Goal: Transaction & Acquisition: Purchase product/service

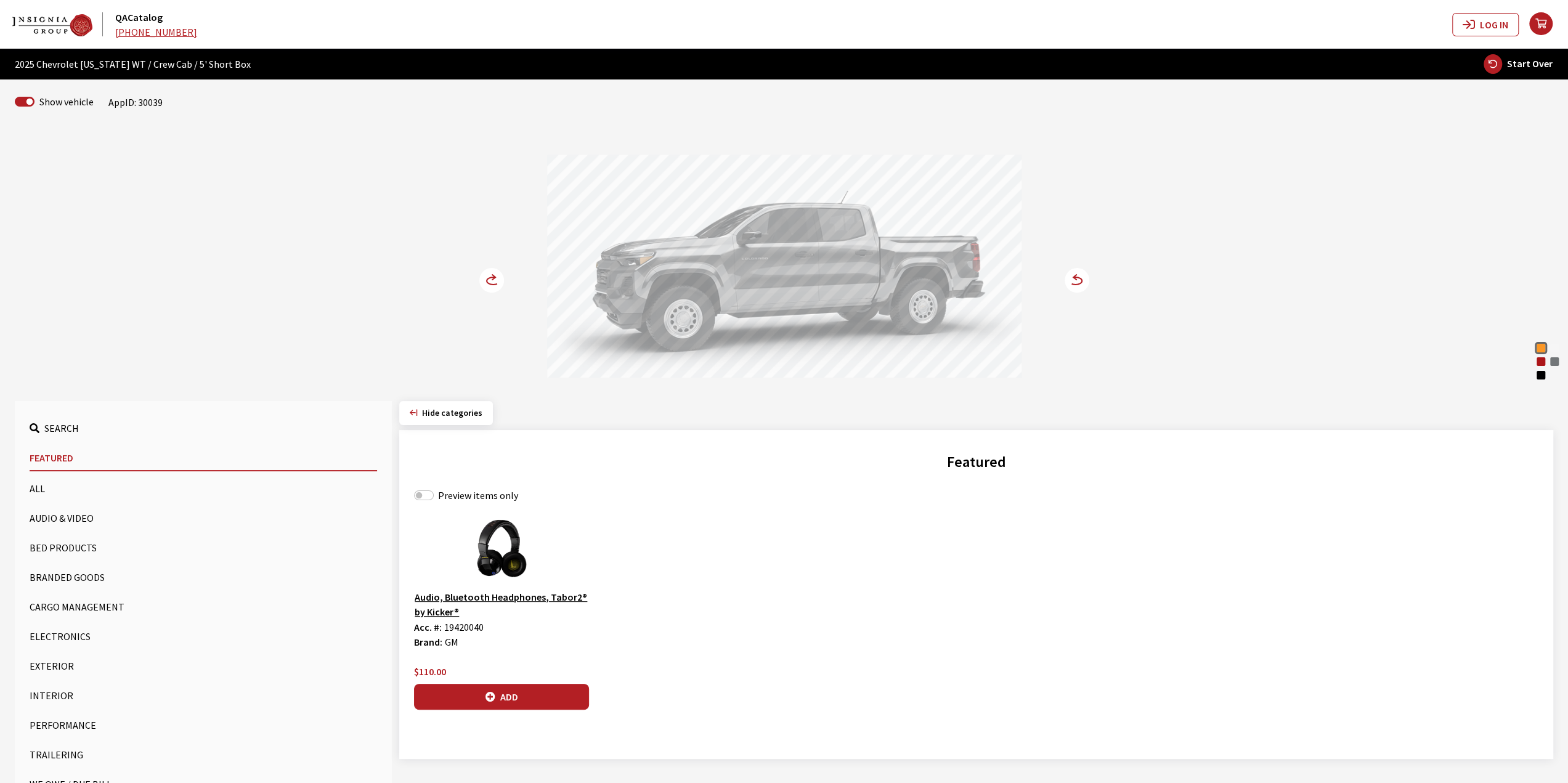
click at [481, 284] on circle at bounding box center [491, 280] width 24 height 24
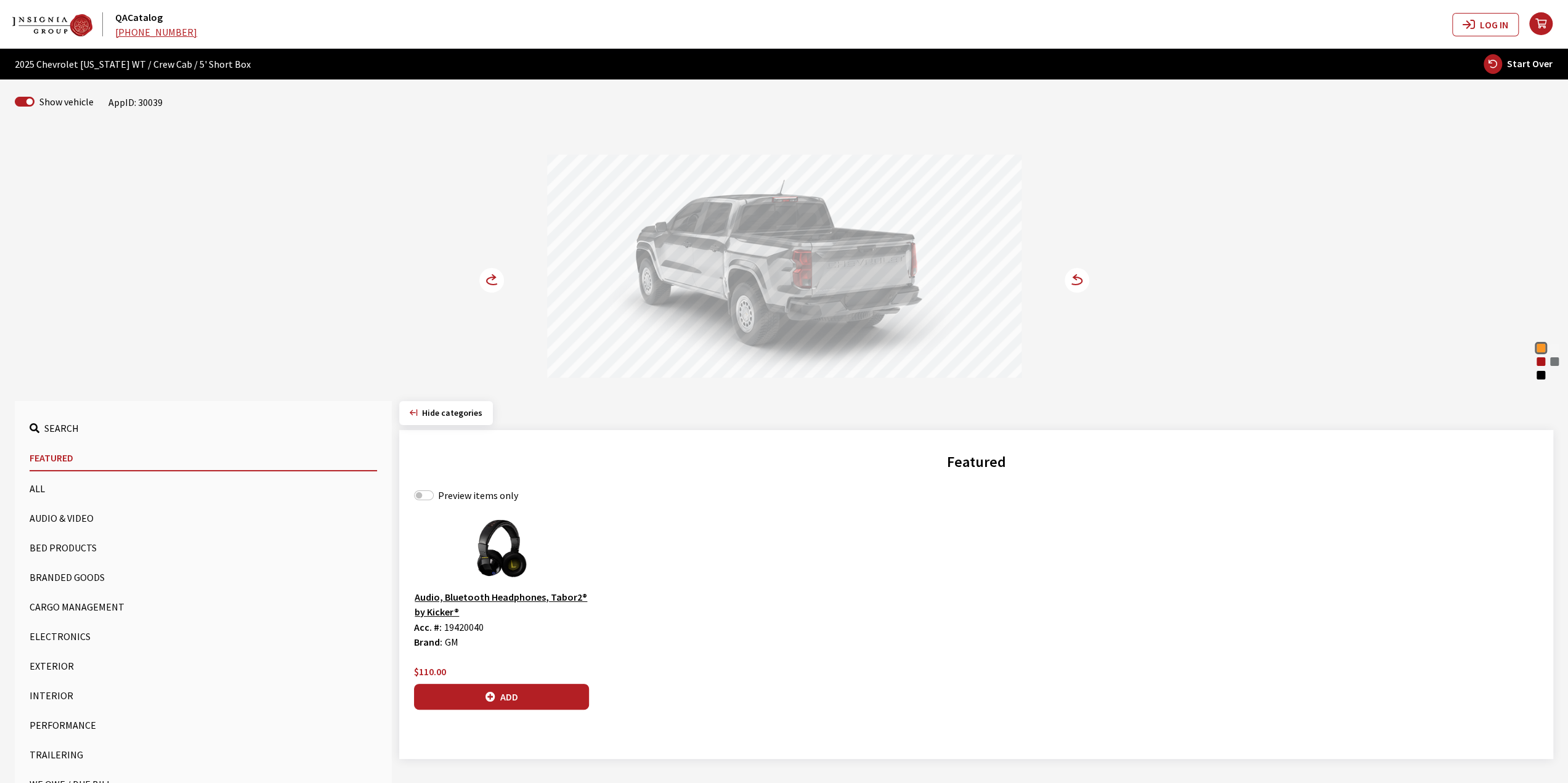
click at [481, 284] on circle at bounding box center [491, 280] width 24 height 24
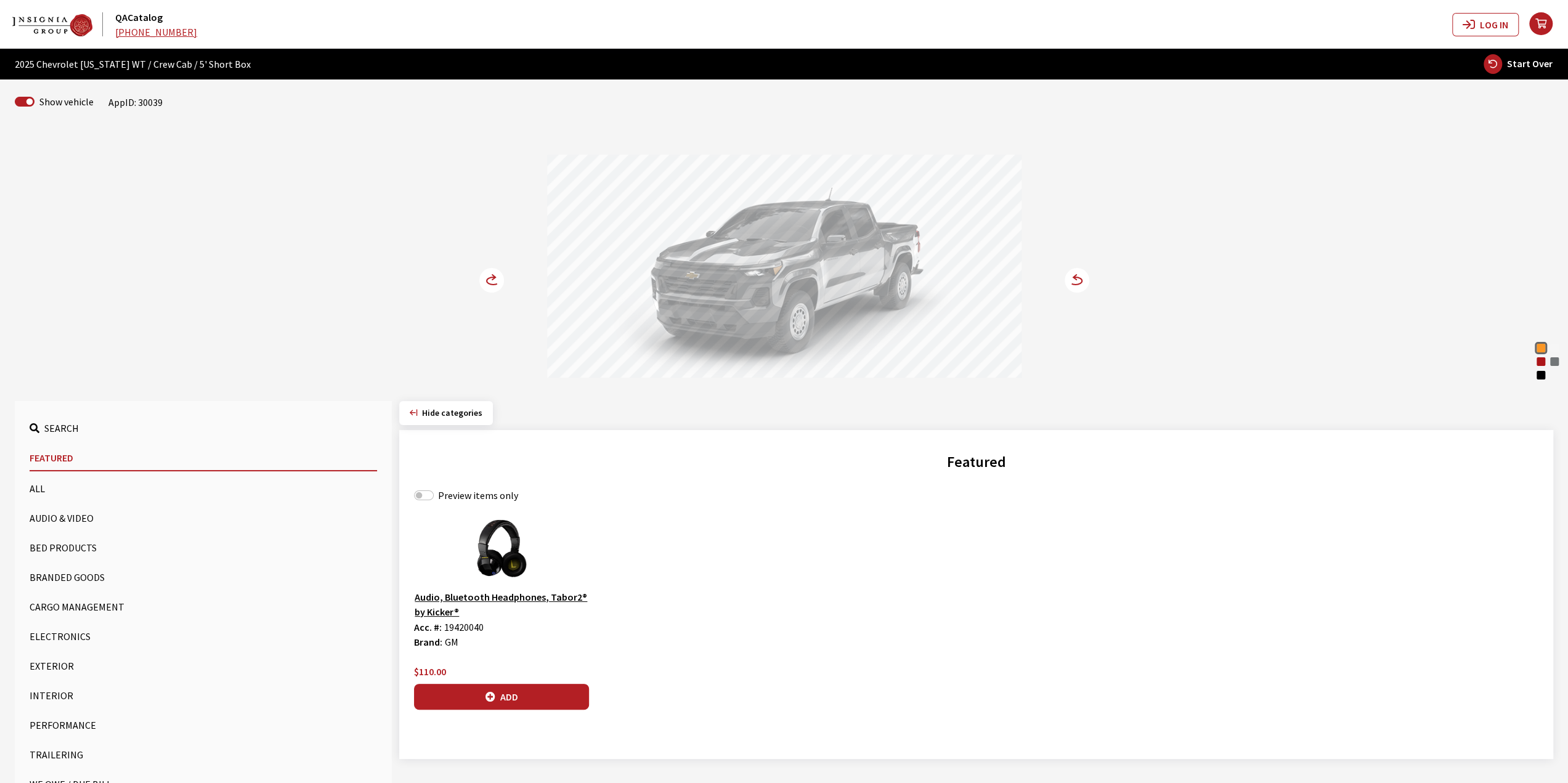
click at [503, 268] on icon at bounding box center [491, 280] width 24 height 24
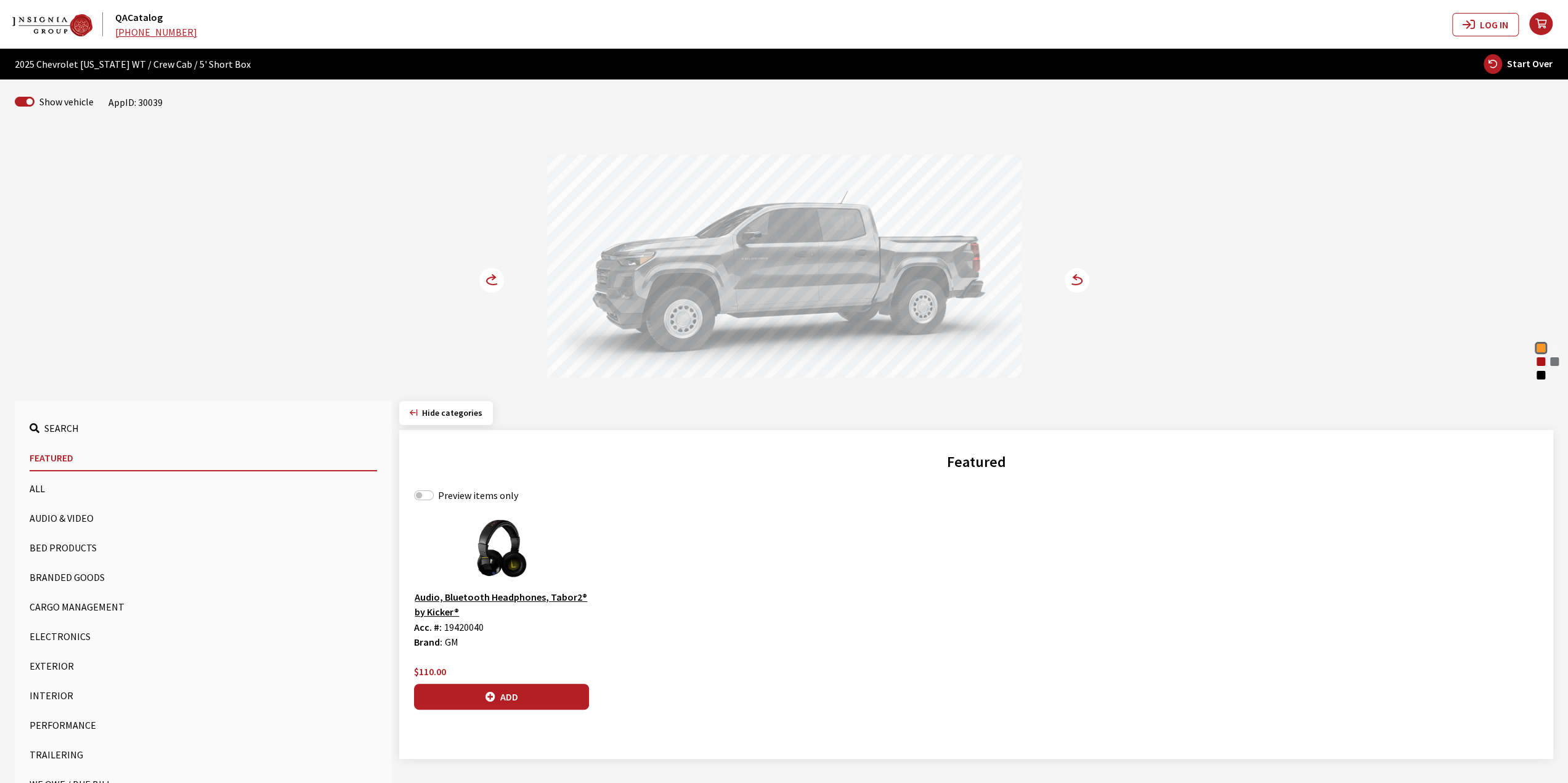
click at [503, 269] on icon at bounding box center [491, 280] width 24 height 24
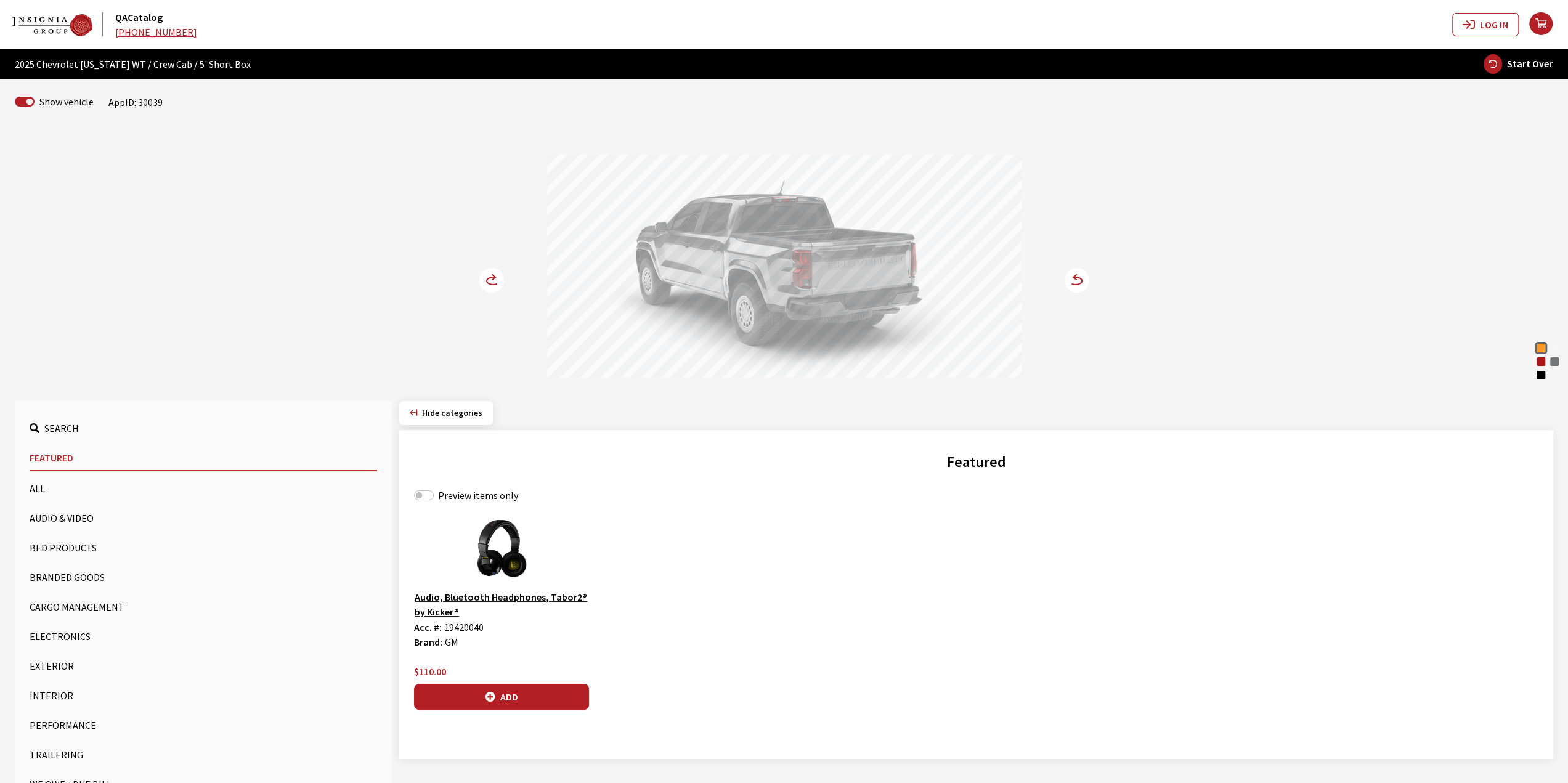
click at [98, 553] on button "Bed Products" at bounding box center [203, 547] width 348 height 24
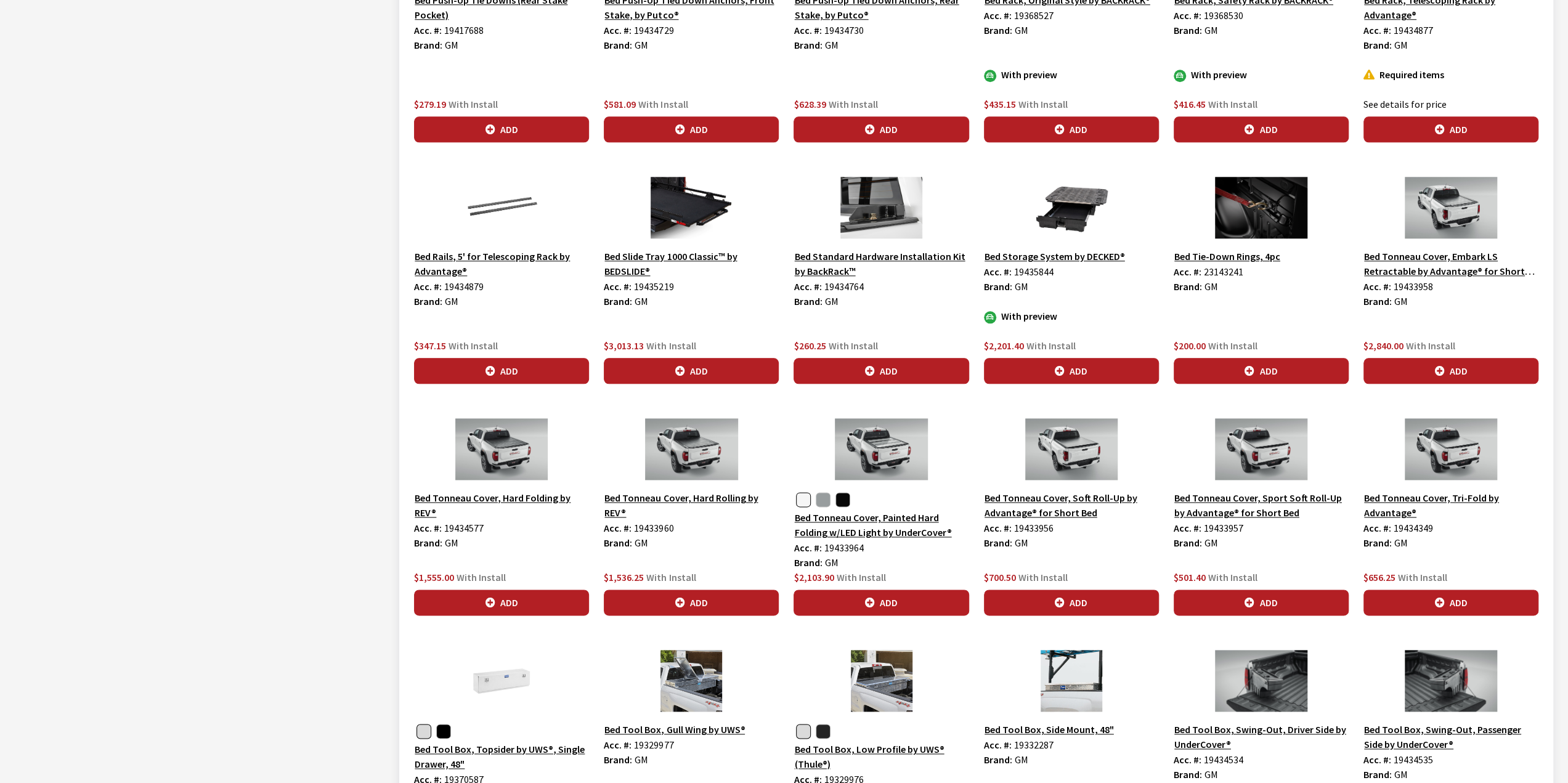
scroll to position [1407, 0]
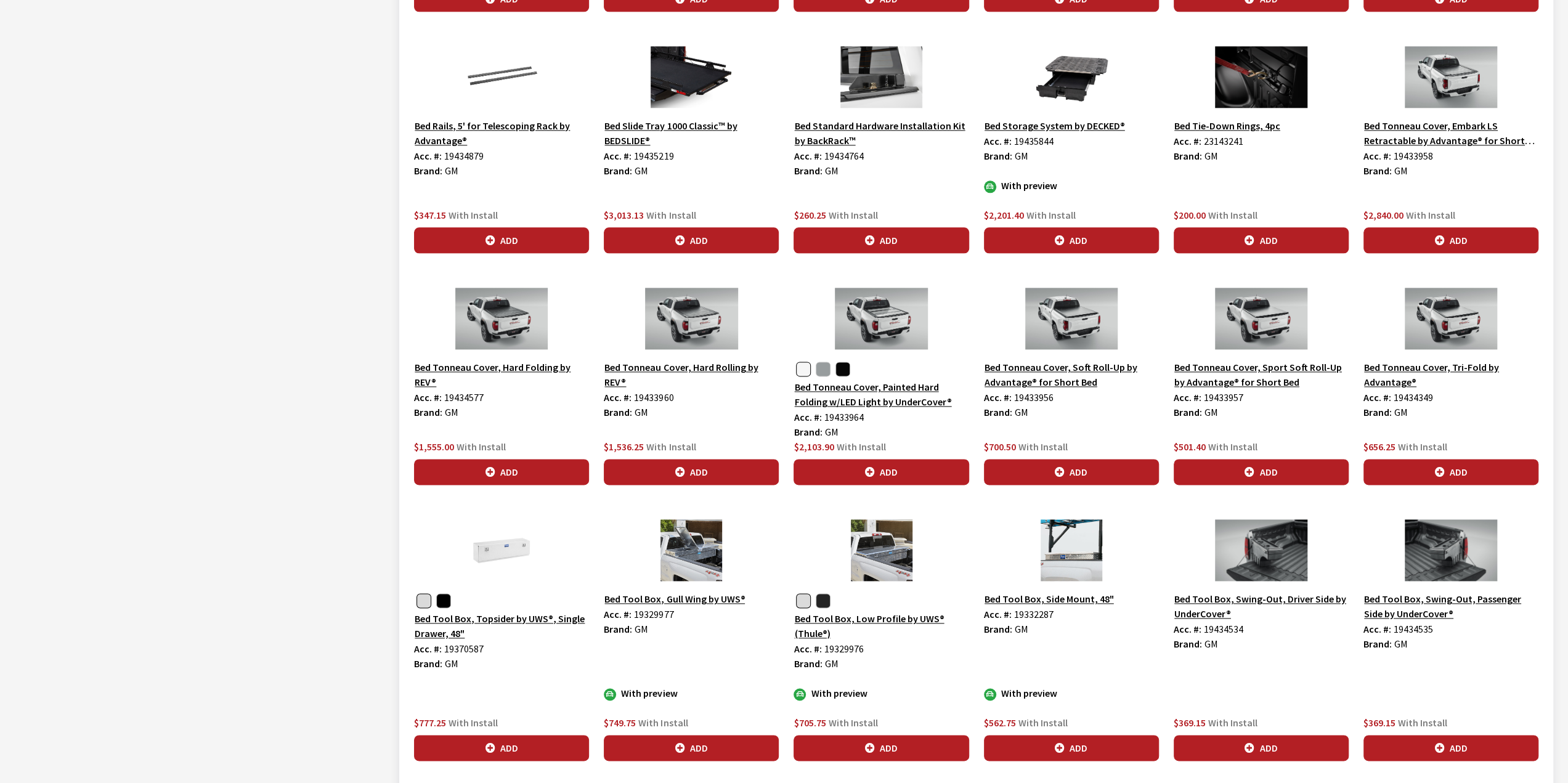
click at [517, 614] on button "Bed Tool Box, Topsider by UWS®, Single Drawer, 48"" at bounding box center [501, 626] width 175 height 31
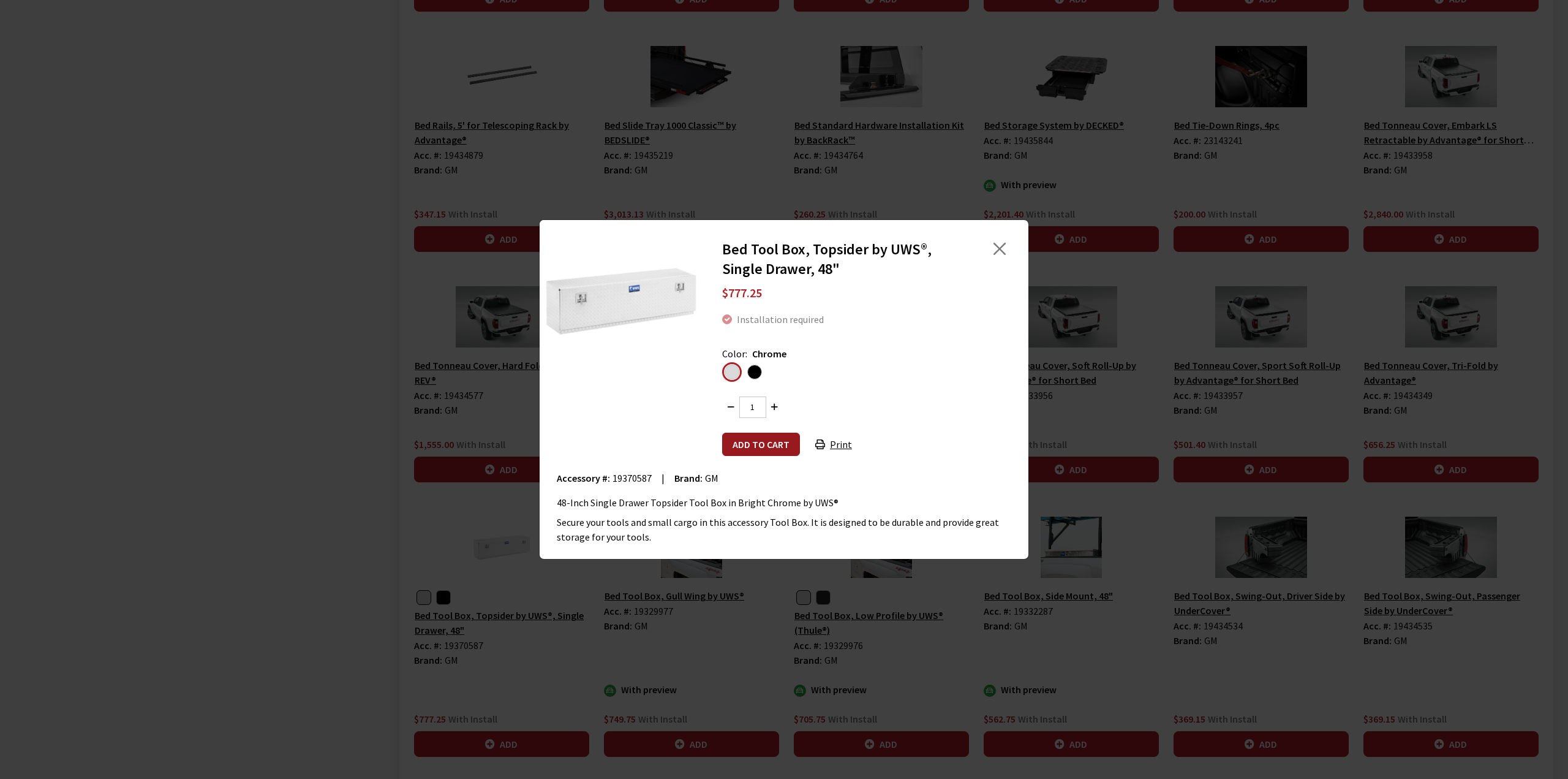
click at [755, 439] on button "Add to cart" at bounding box center [761, 444] width 78 height 23
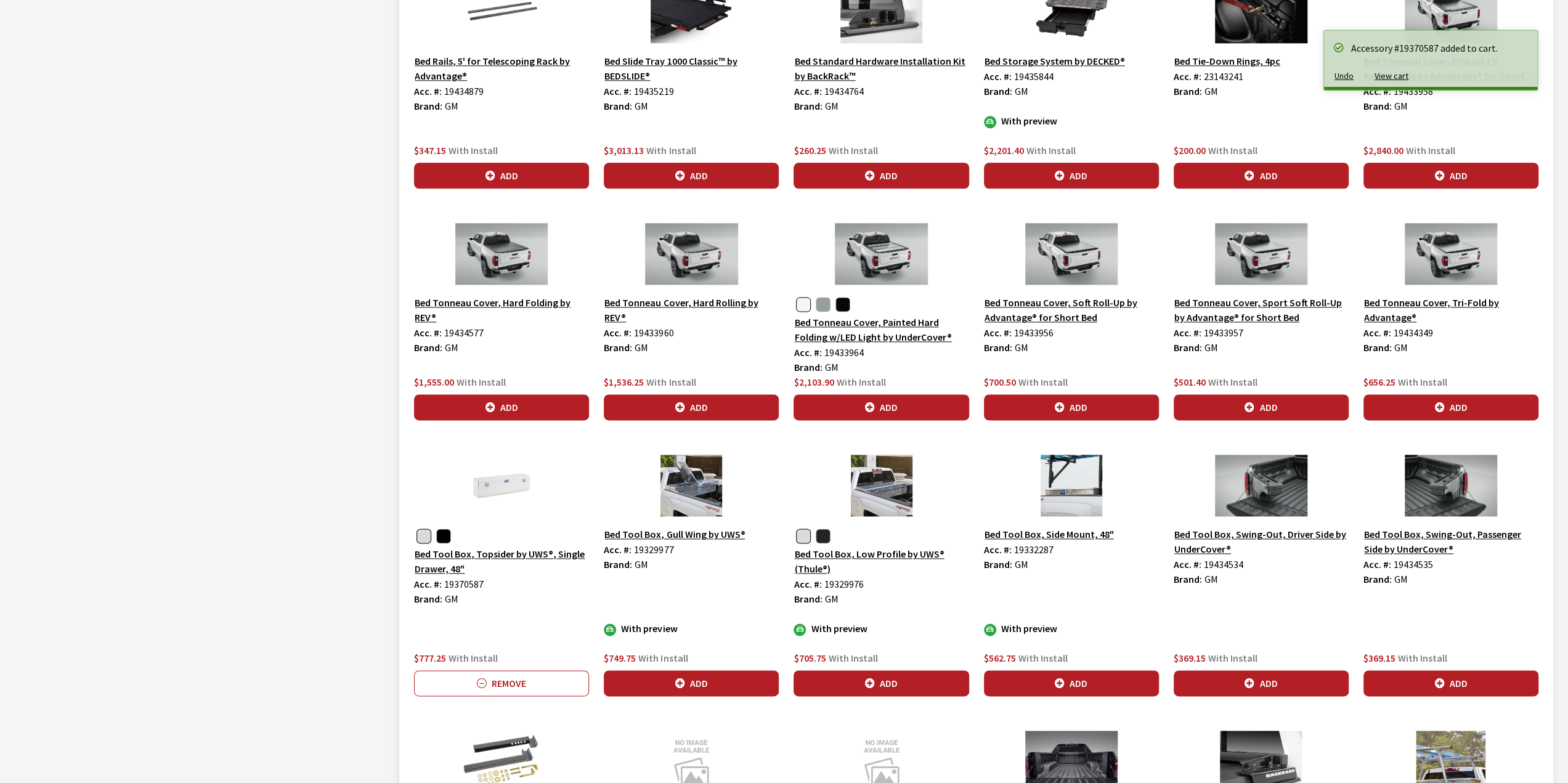
scroll to position [1432, 0]
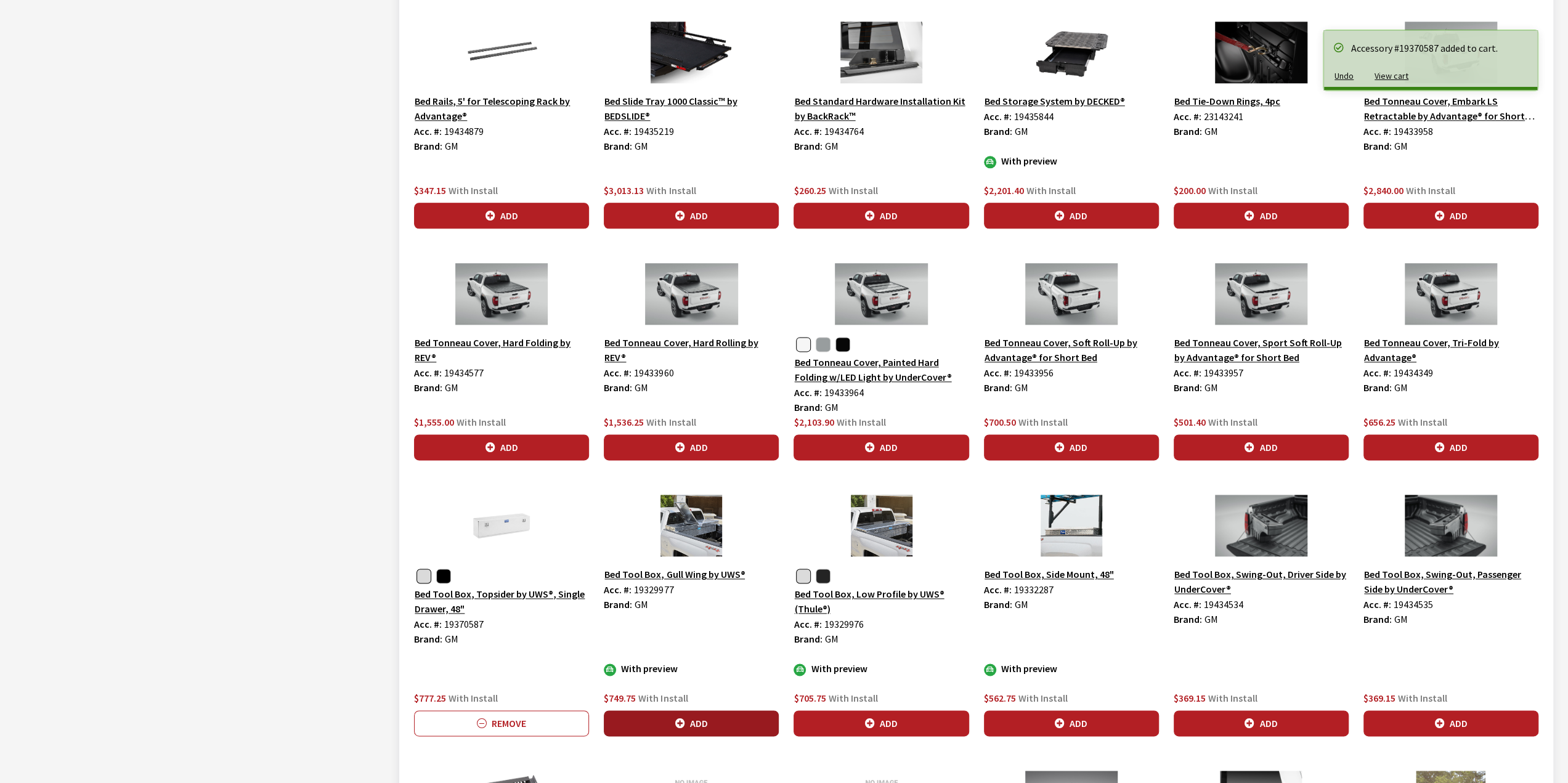
click at [722, 719] on button "Add" at bounding box center [691, 722] width 175 height 26
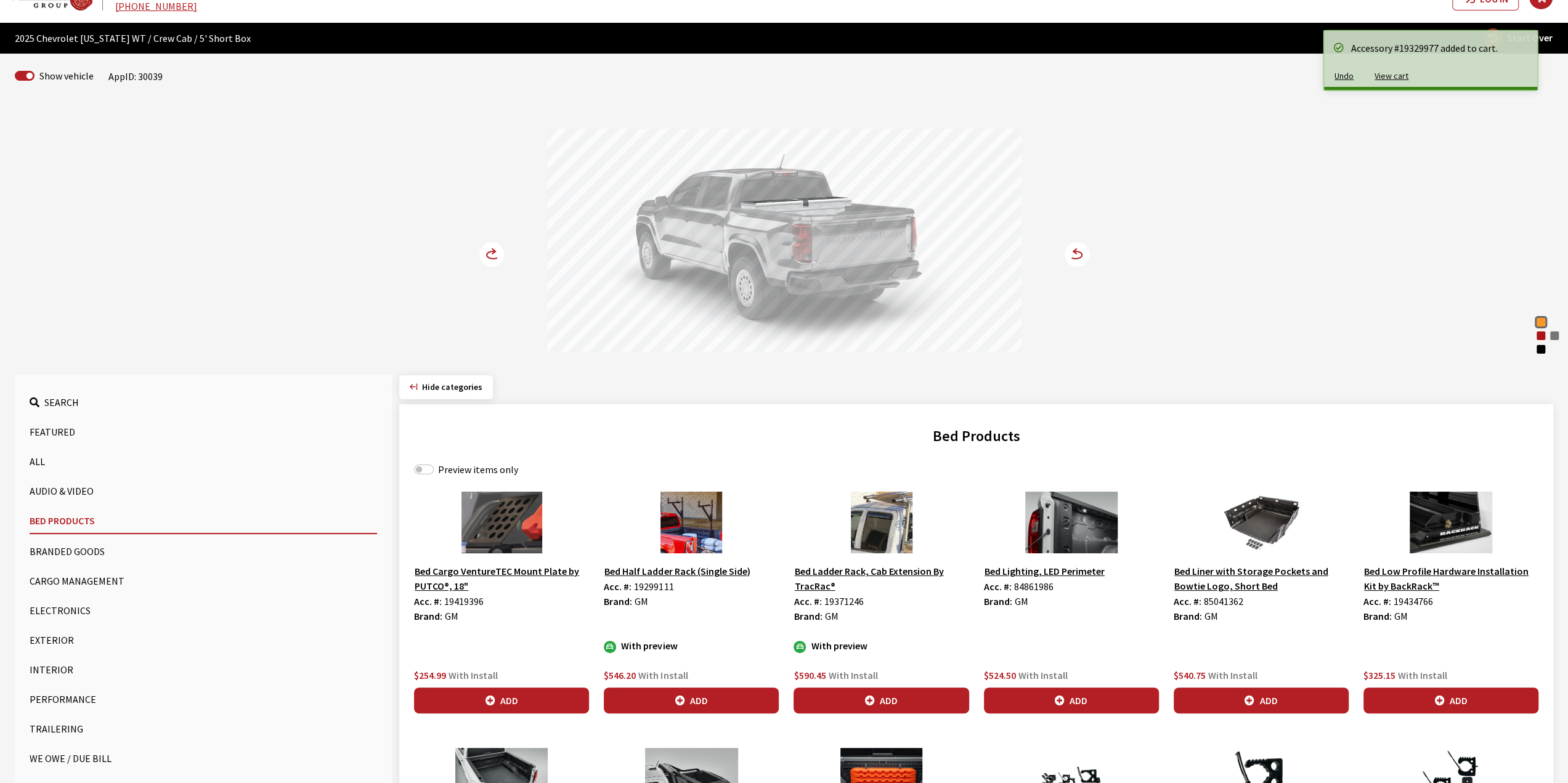
scroll to position [0, 0]
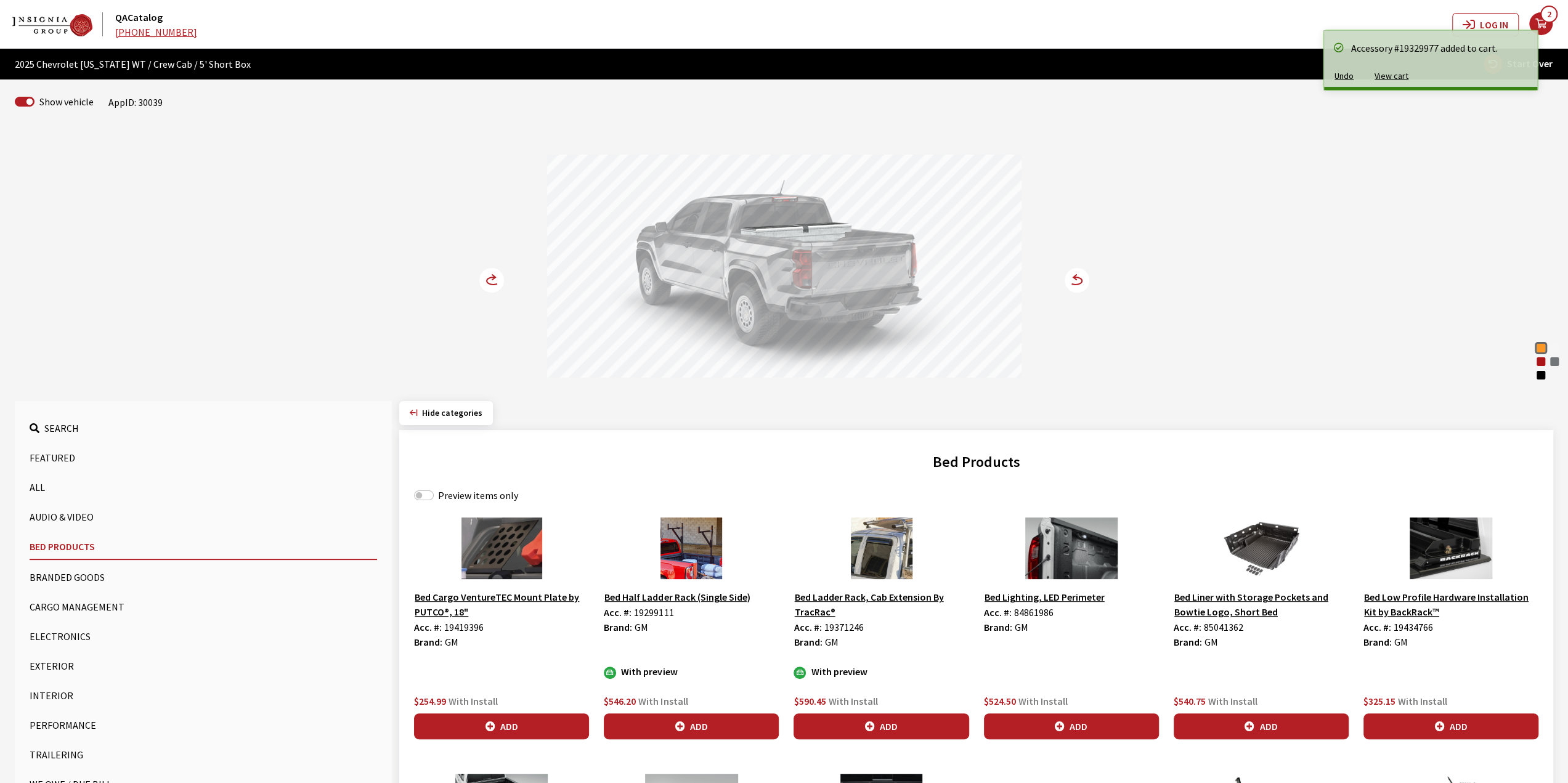
click at [485, 273] on circle at bounding box center [491, 280] width 24 height 24
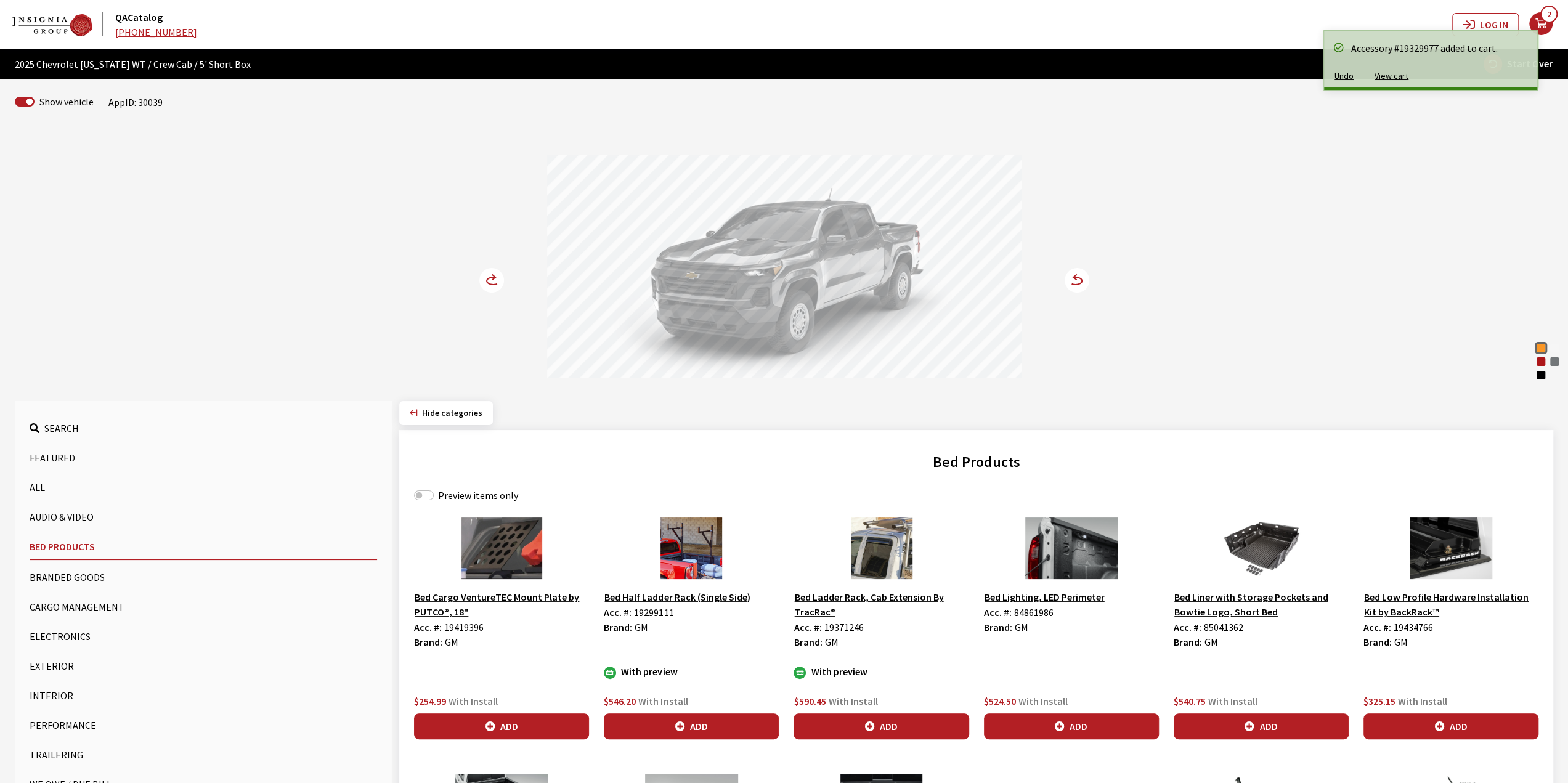
click at [485, 273] on circle at bounding box center [491, 280] width 24 height 24
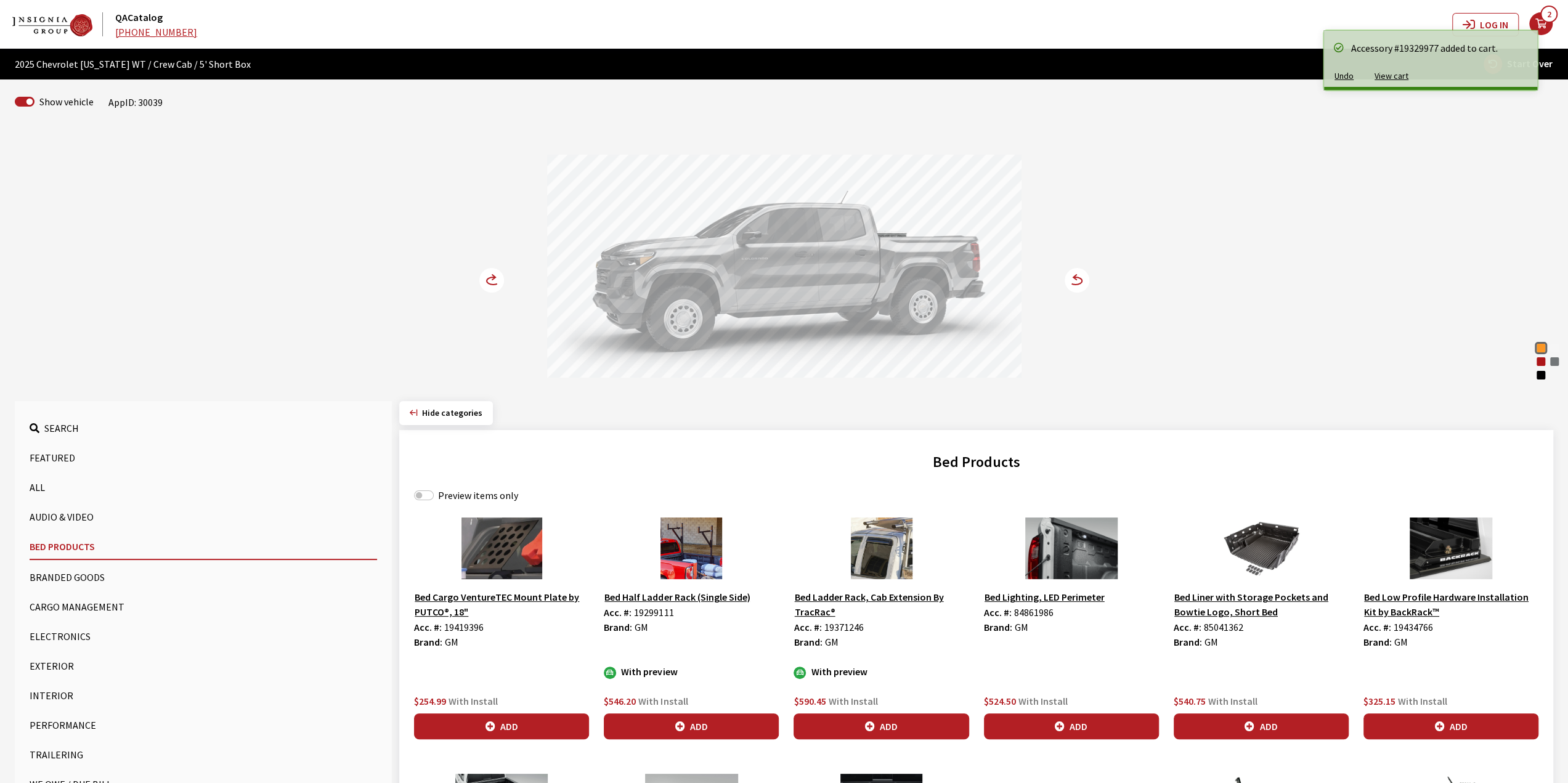
click at [485, 273] on circle at bounding box center [491, 280] width 24 height 24
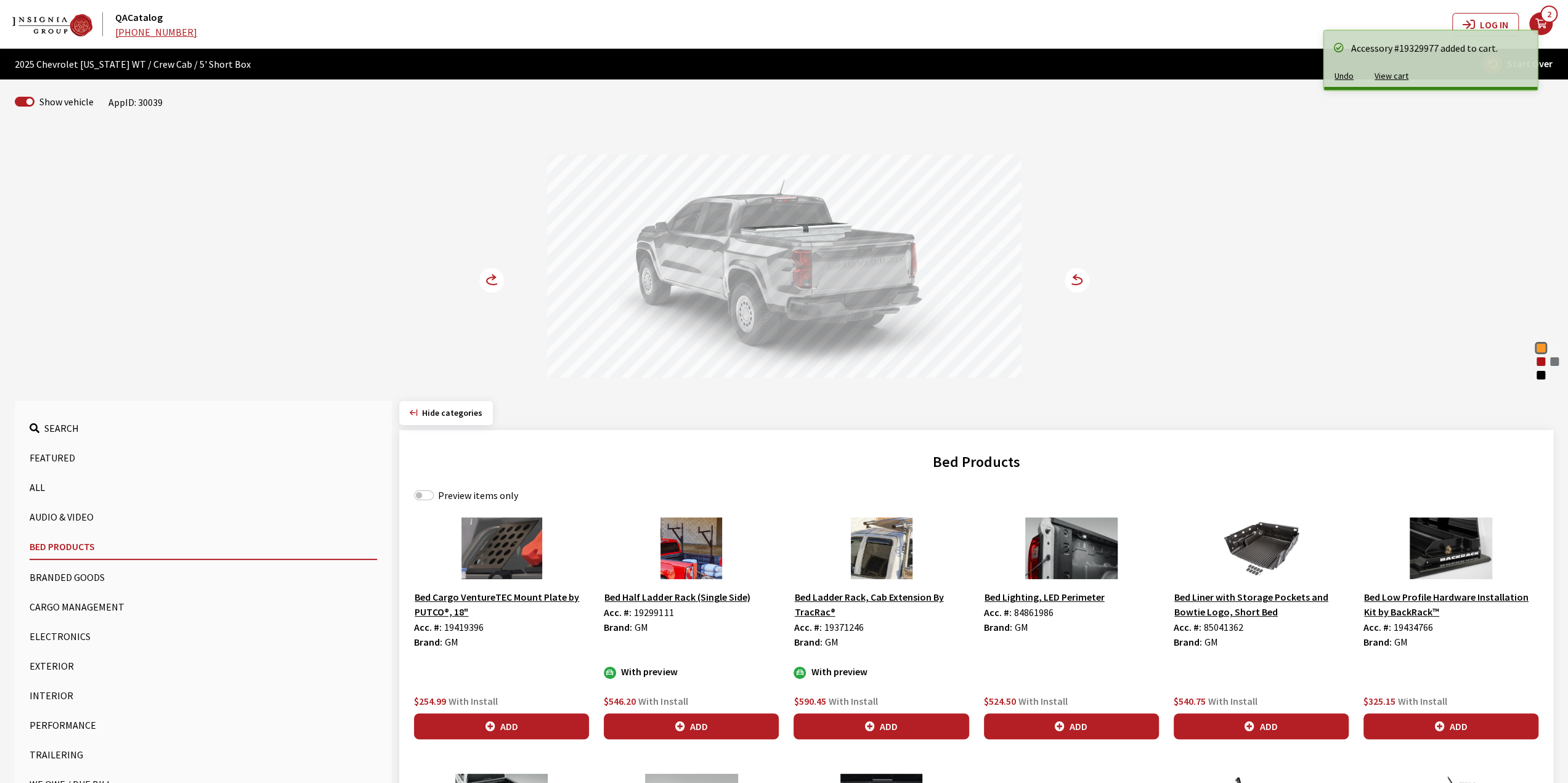
click at [485, 273] on circle at bounding box center [491, 280] width 24 height 24
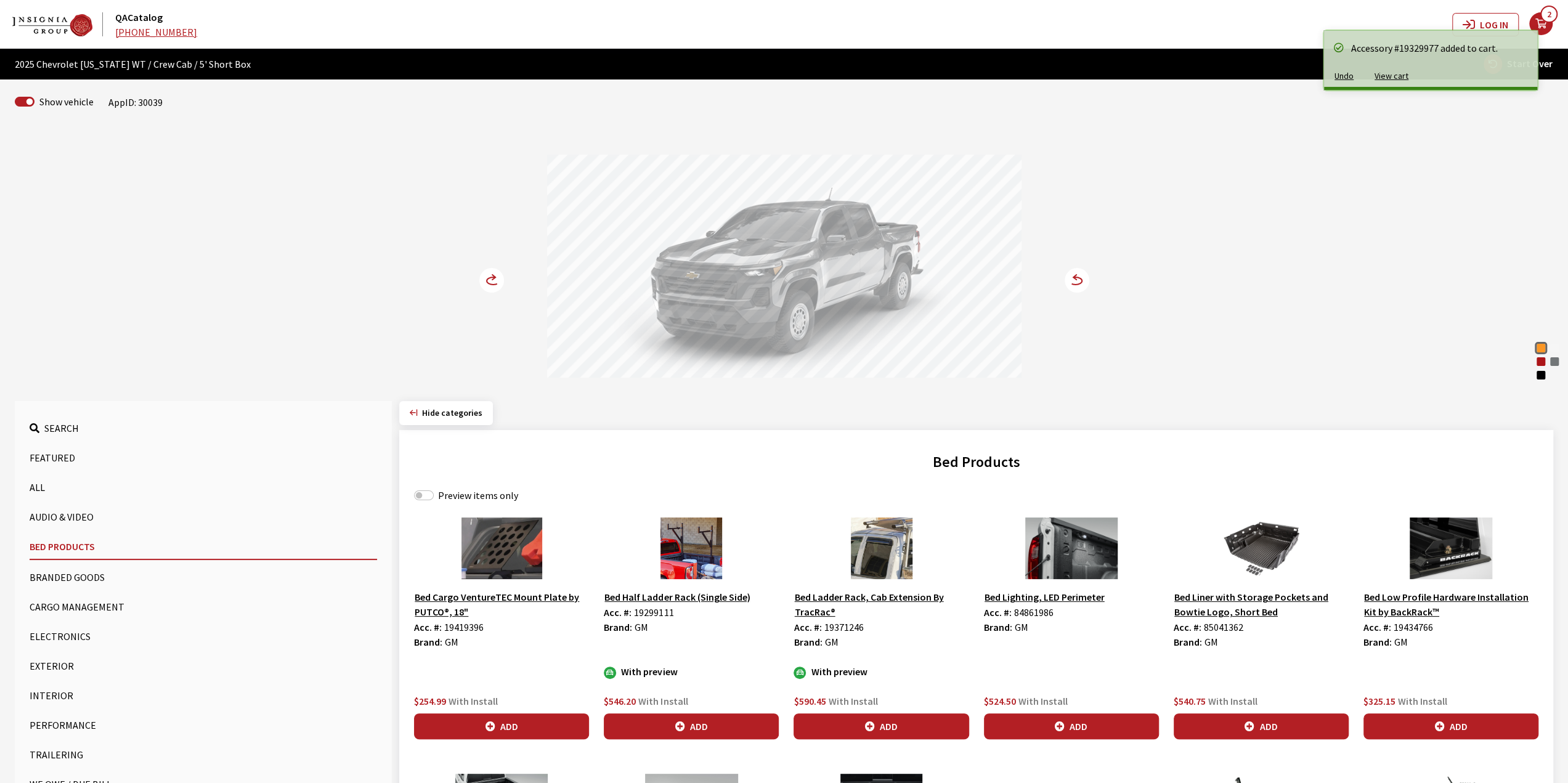
click at [485, 273] on circle at bounding box center [491, 280] width 24 height 24
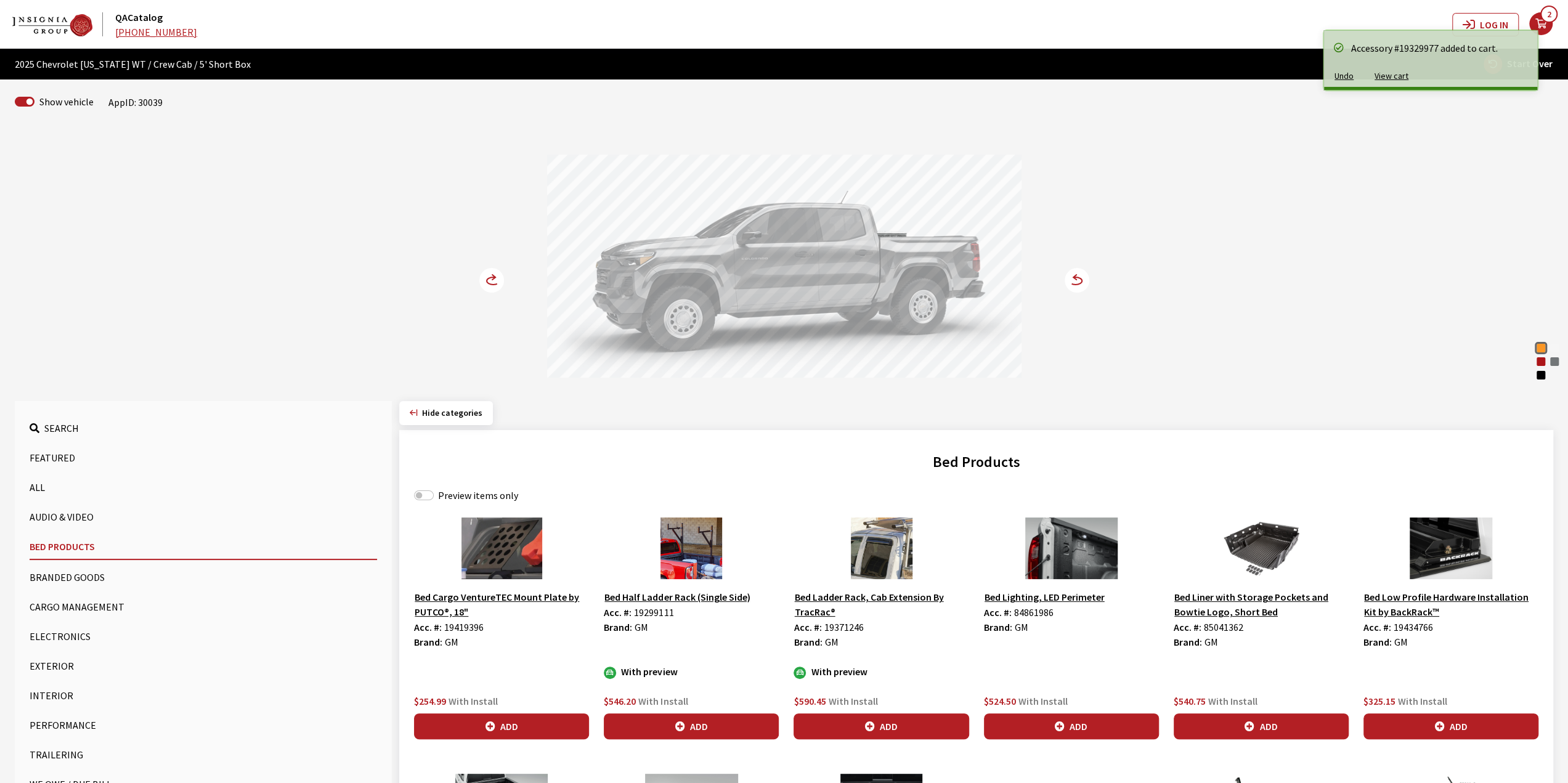
click at [485, 273] on circle at bounding box center [491, 280] width 24 height 24
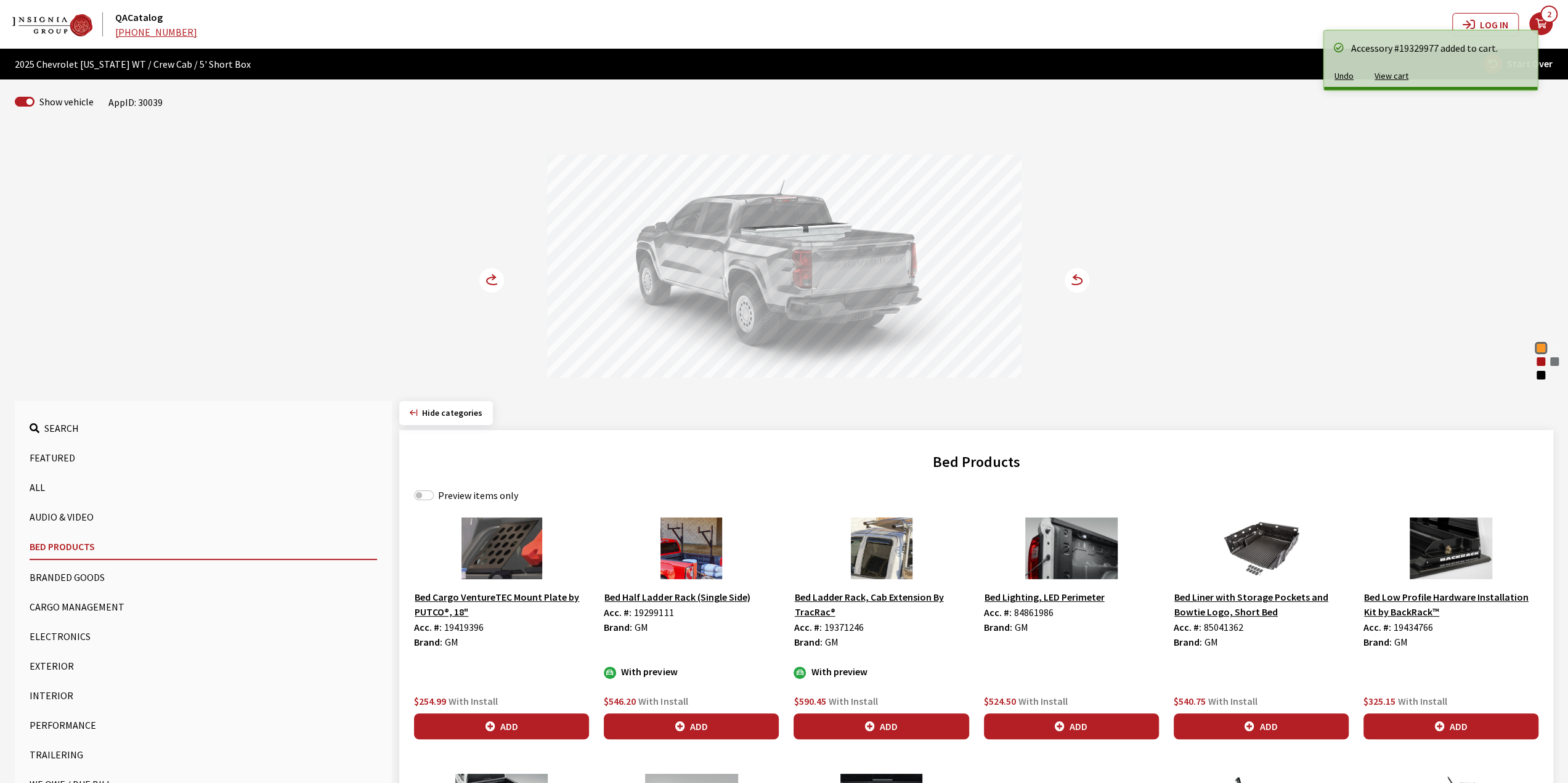
click at [485, 273] on circle at bounding box center [491, 280] width 24 height 24
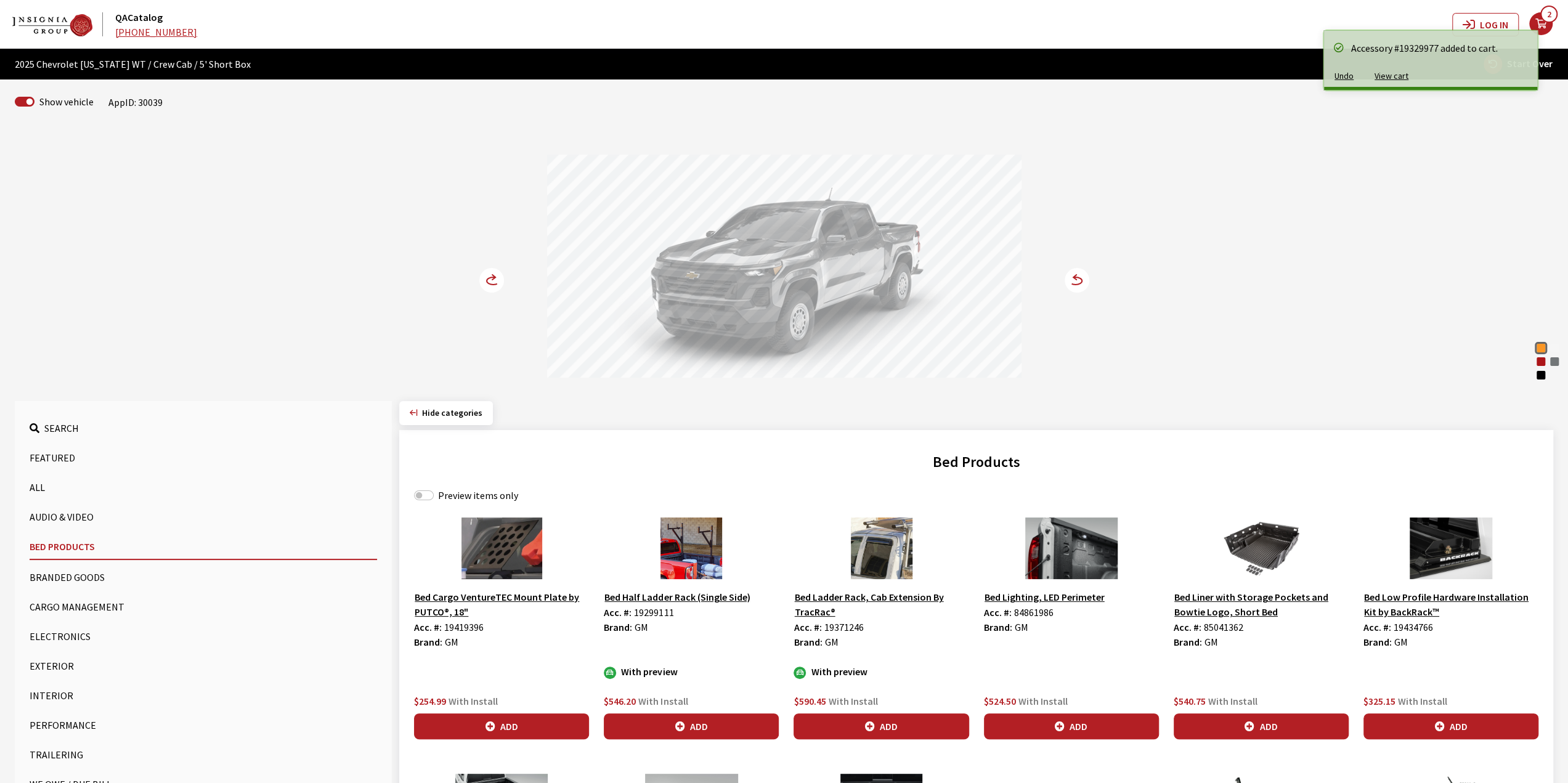
click at [485, 273] on circle at bounding box center [491, 280] width 24 height 24
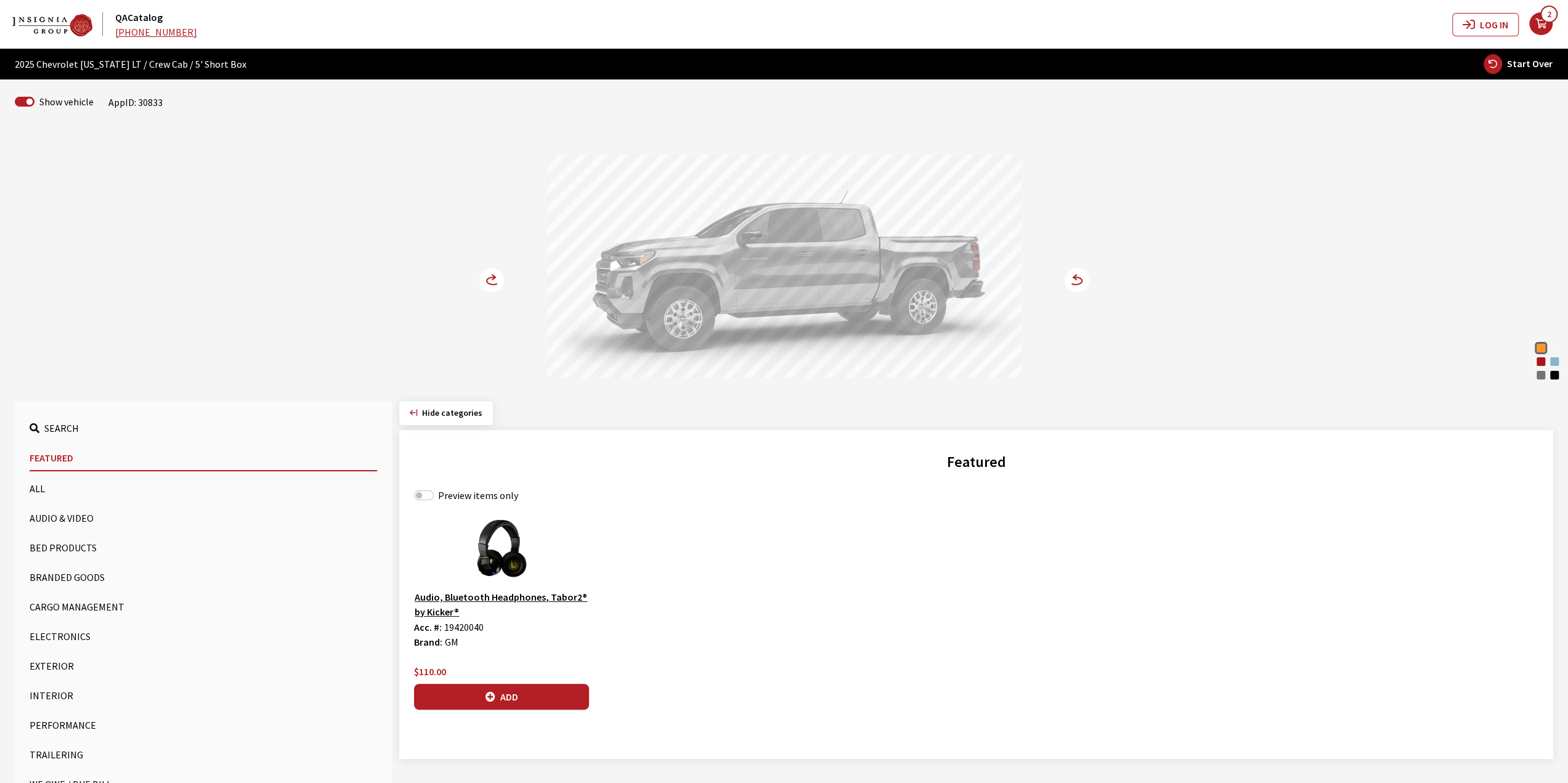
click at [485, 266] on div "Sunrise Orange Summit White Radiant Red Tintcoat Snowdrift Metallic [PERSON_NAM…" at bounding box center [784, 256] width 813 height 251
click at [485, 268] on icon at bounding box center [491, 280] width 24 height 24
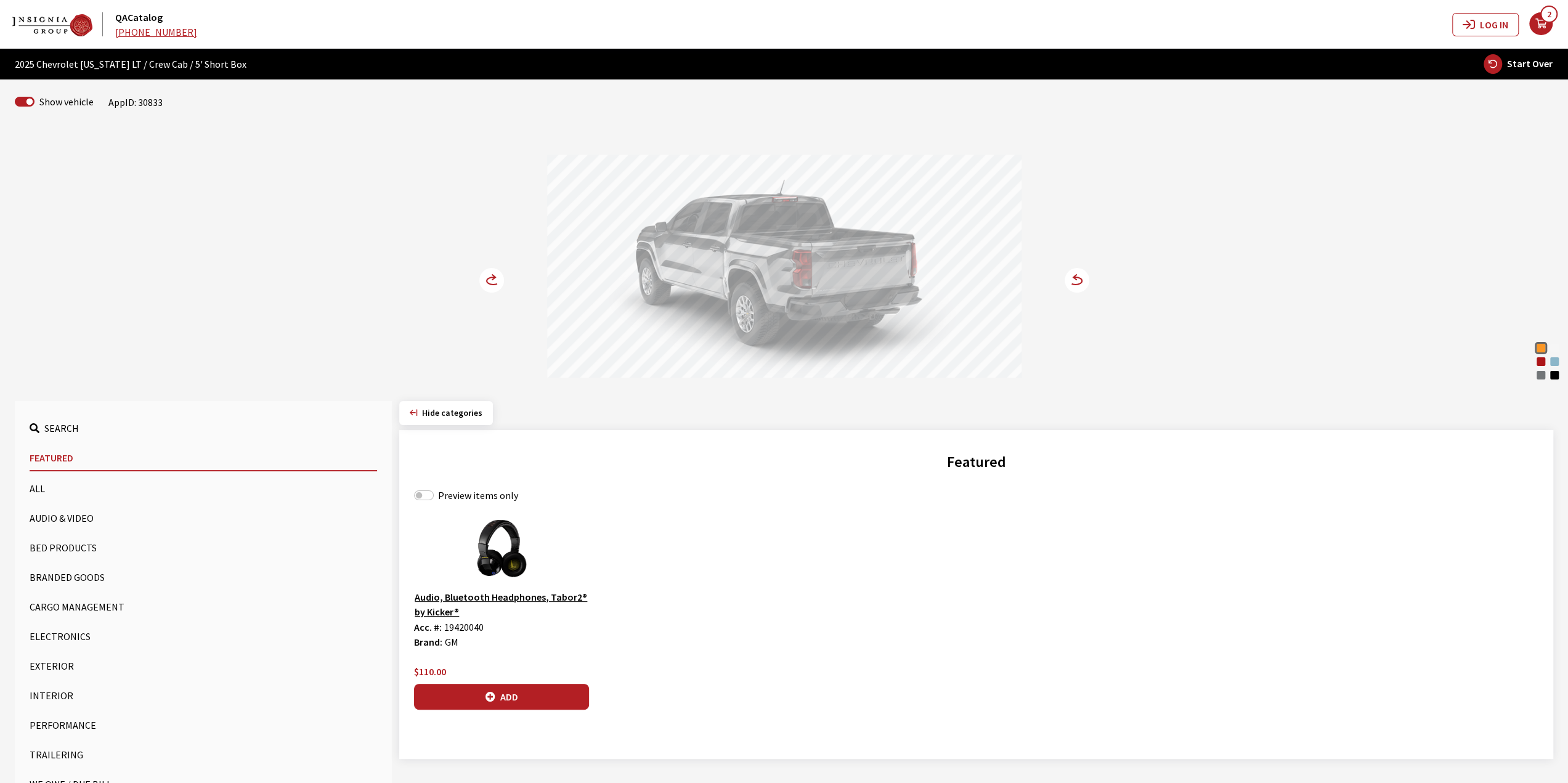
click at [485, 272] on circle at bounding box center [491, 280] width 24 height 24
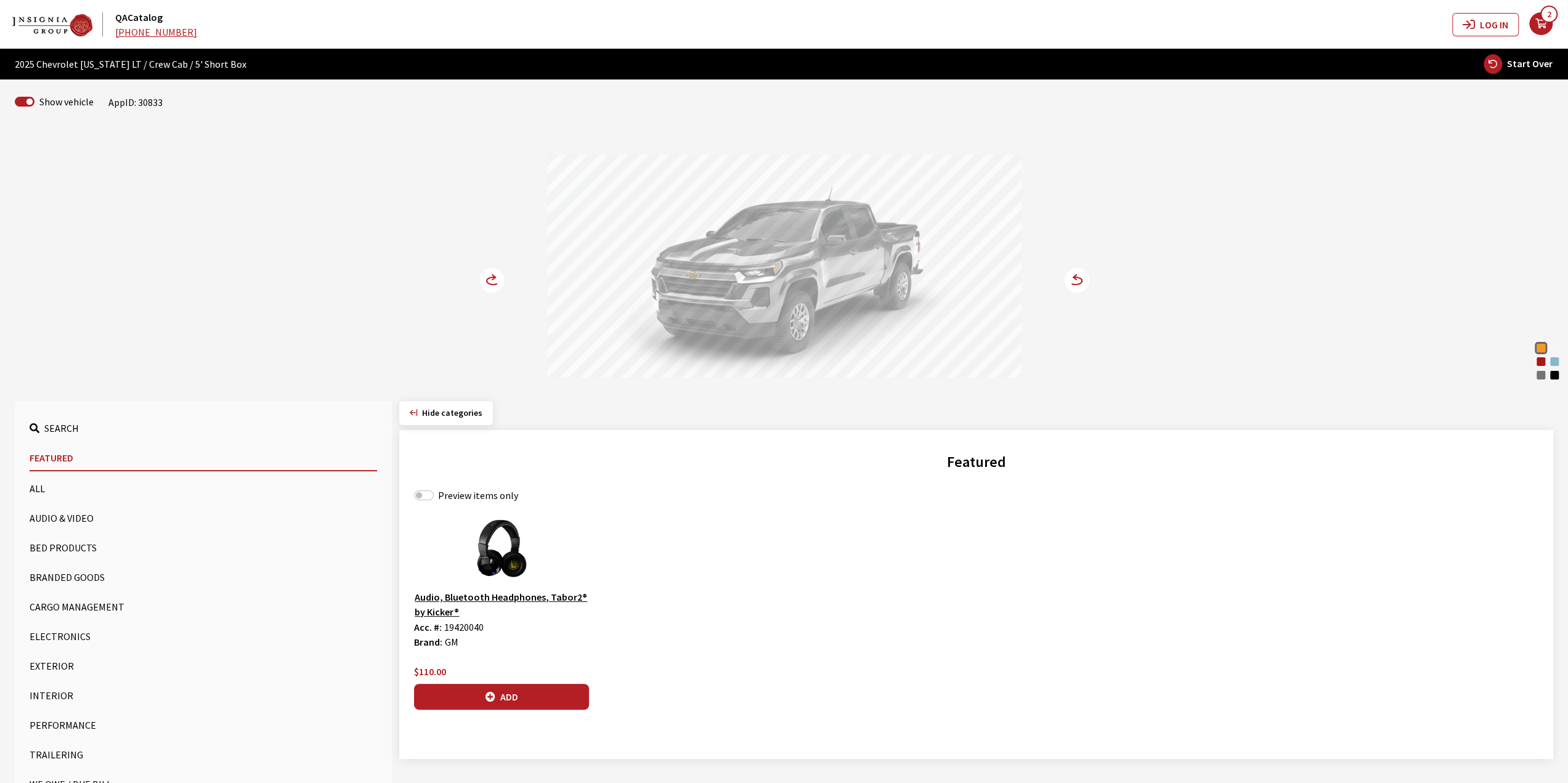
click at [61, 537] on button "Bed Products" at bounding box center [203, 547] width 348 height 24
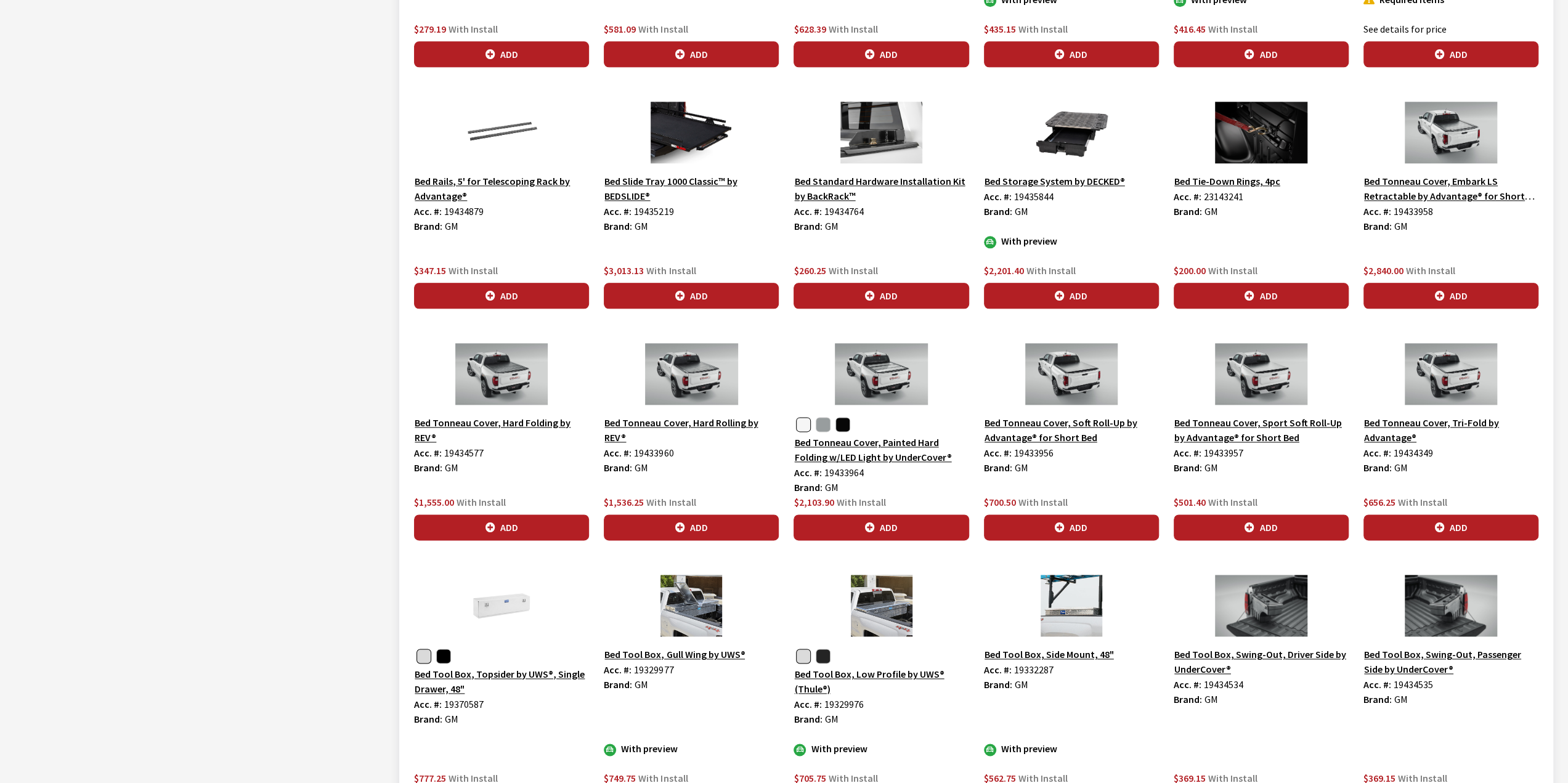
scroll to position [1397, 0]
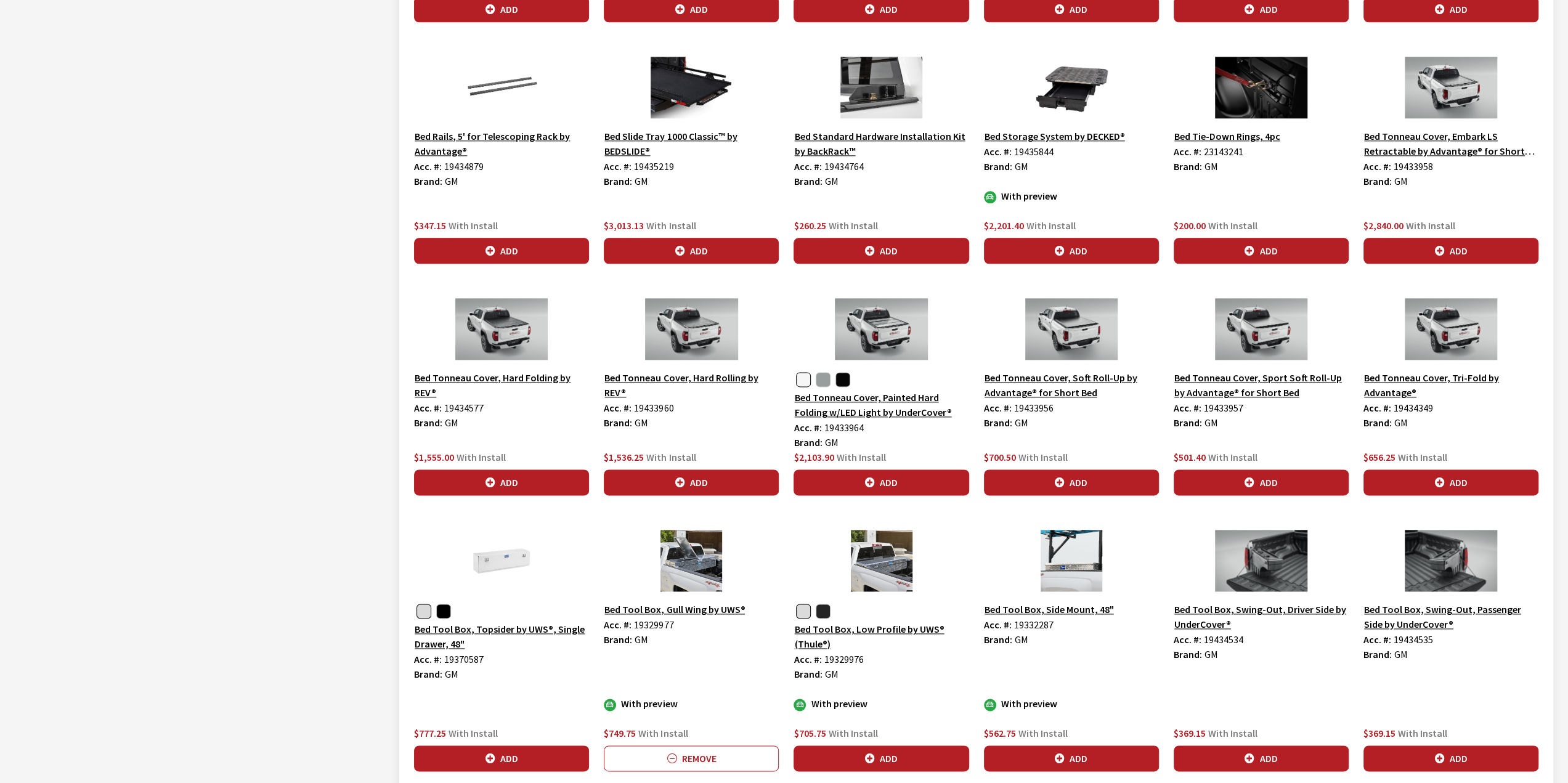
click at [692, 601] on button "Bed Tool Box, Gull Wing by UWS®" at bounding box center [674, 610] width 142 height 16
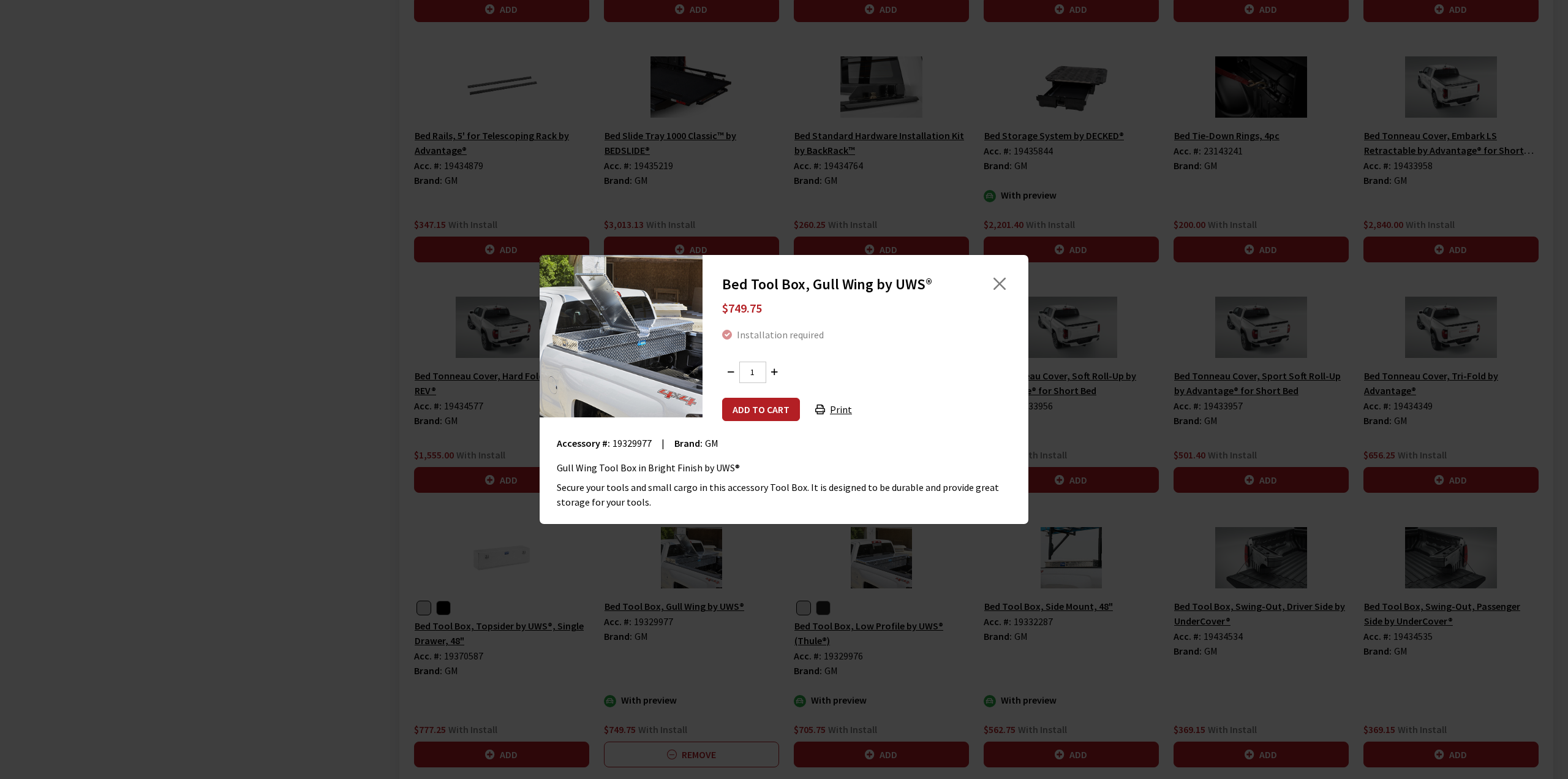
drag, startPoint x: 679, startPoint y: 666, endPoint x: 829, endPoint y: 663, distance: 150.0
click at [684, 666] on div "Bed Tool Box, Gull Wing by UWS® $749.75 Installation required 1 Add to cart Pri…" at bounding box center [784, 389] width 1568 height 779
click at [885, 628] on div "Bed Tool Box, Gull Wing by UWS® $749.75 Installation required 1 Add to cart Pri…" at bounding box center [784, 389] width 1568 height 779
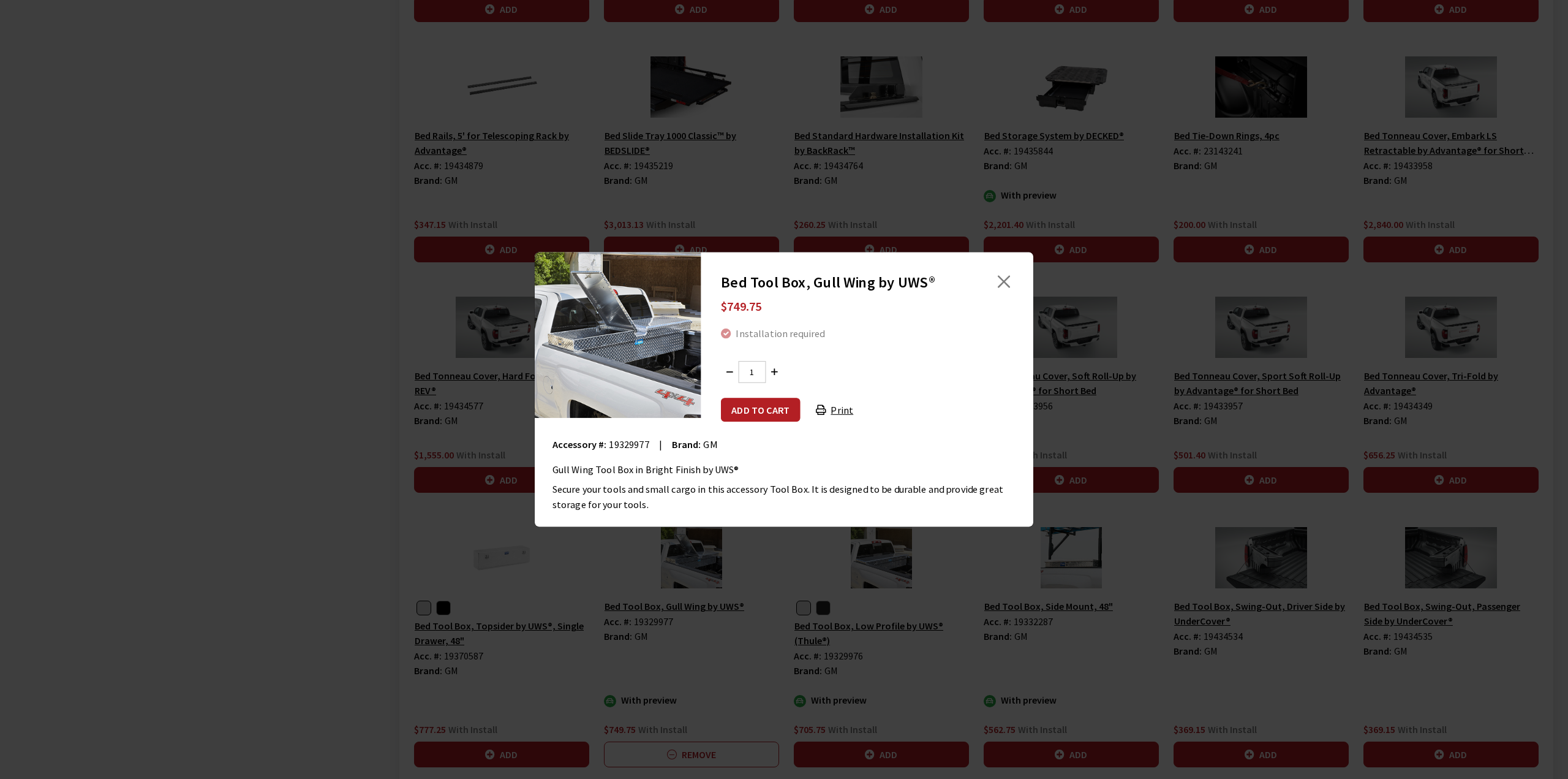
drag, startPoint x: 891, startPoint y: 621, endPoint x: 940, endPoint y: 562, distance: 76.7
click at [891, 621] on div "Bed Tool Box, Gull Wing by UWS® $749.75 Installation required 1 Add to cart Pri…" at bounding box center [784, 389] width 1568 height 779
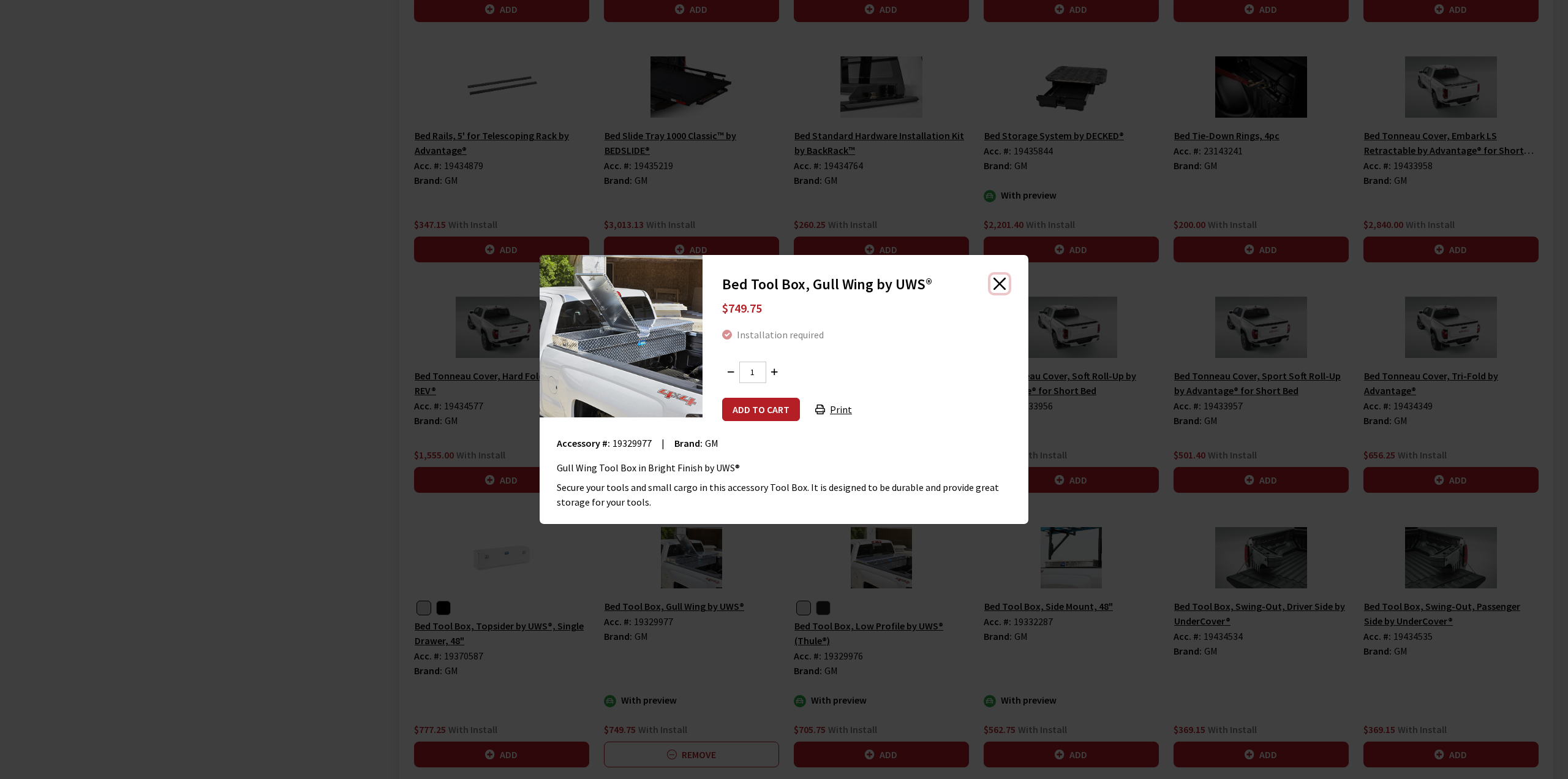
click at [1001, 281] on button "Close" at bounding box center [1000, 284] width 18 height 18
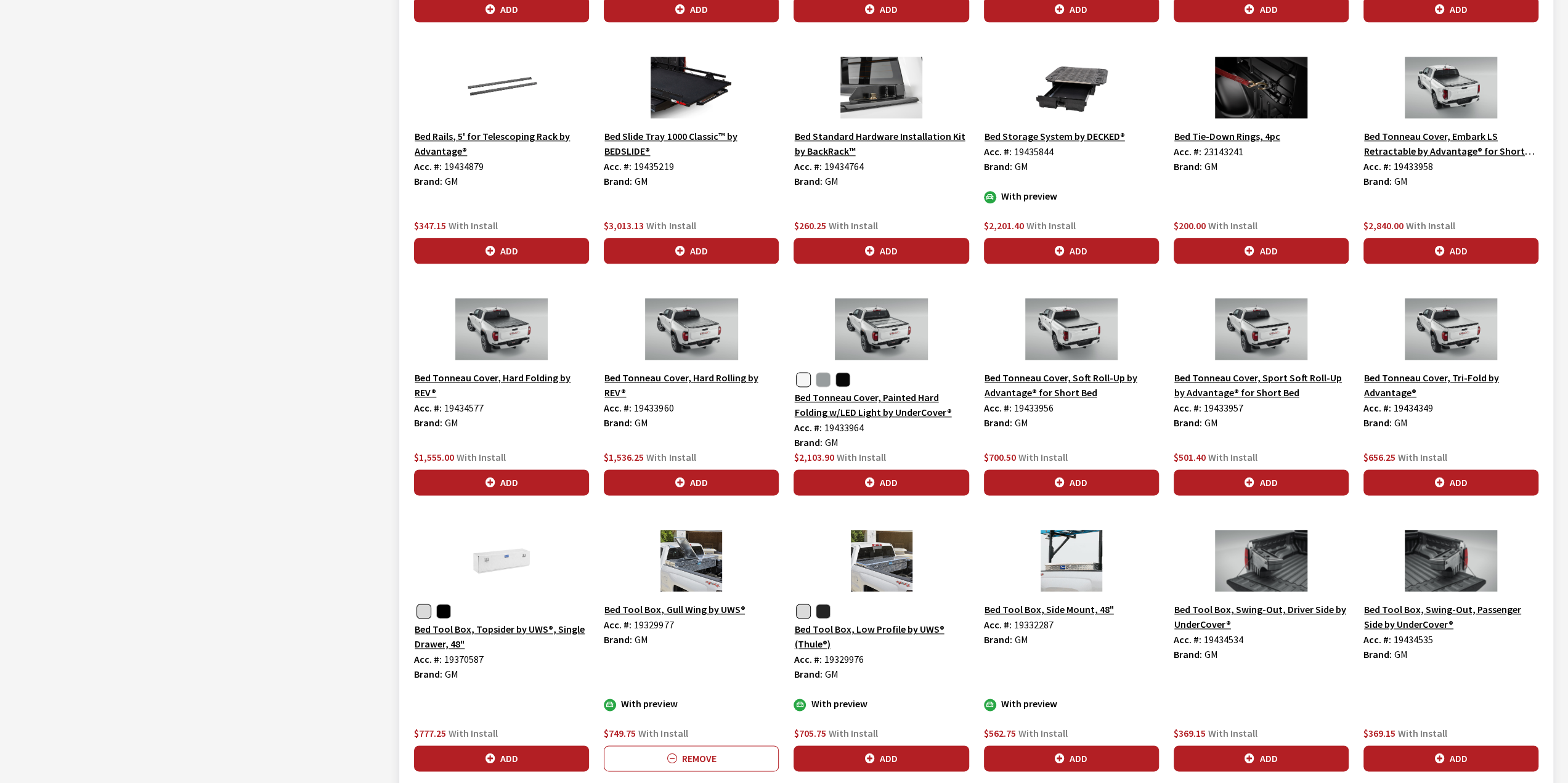
click at [887, 620] on button "Bed Tool Box, Low Profile by UWS® (Thule®)" at bounding box center [881, 636] width 175 height 31
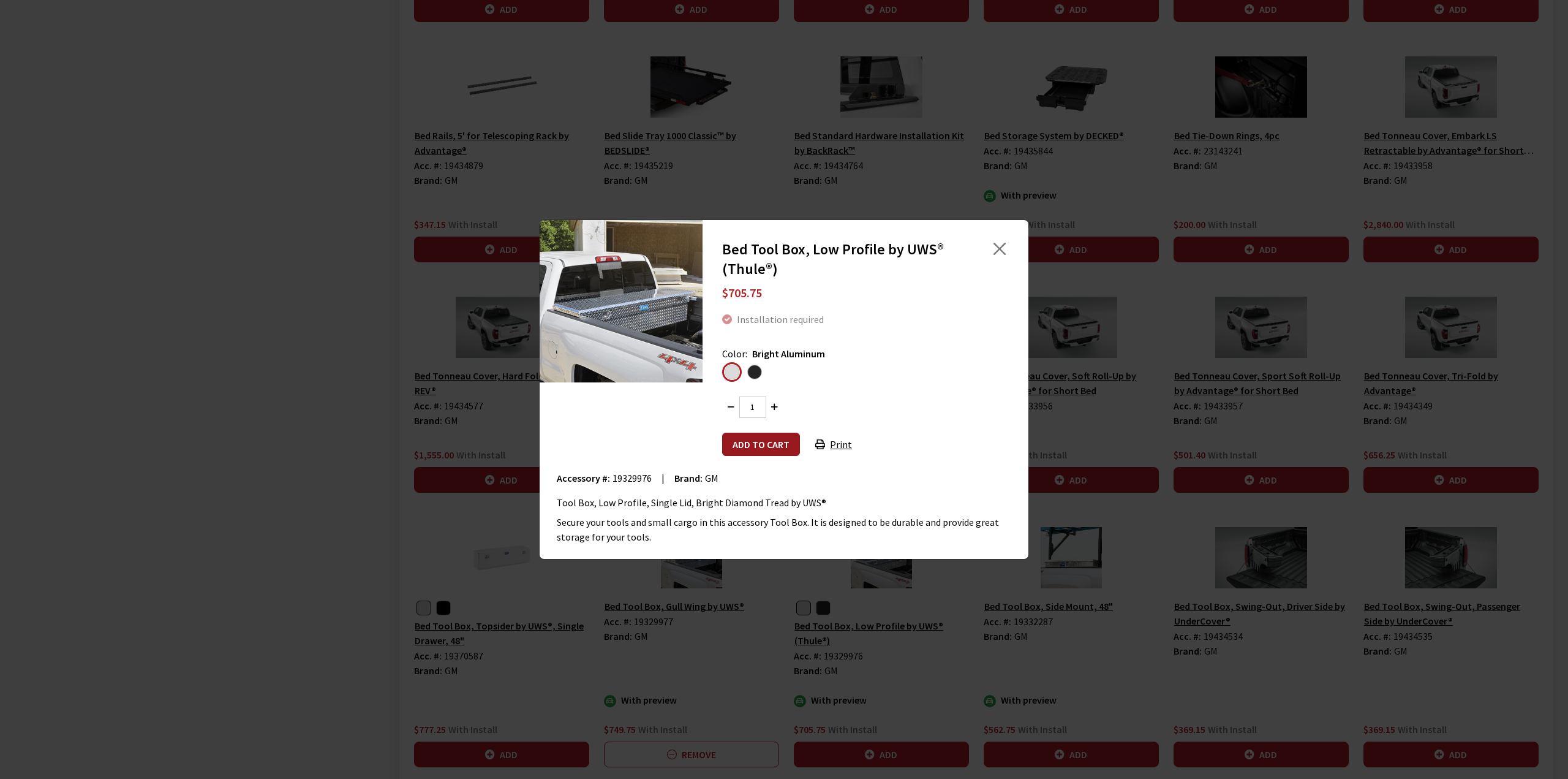
click at [775, 435] on button "Add to cart" at bounding box center [761, 444] width 78 height 23
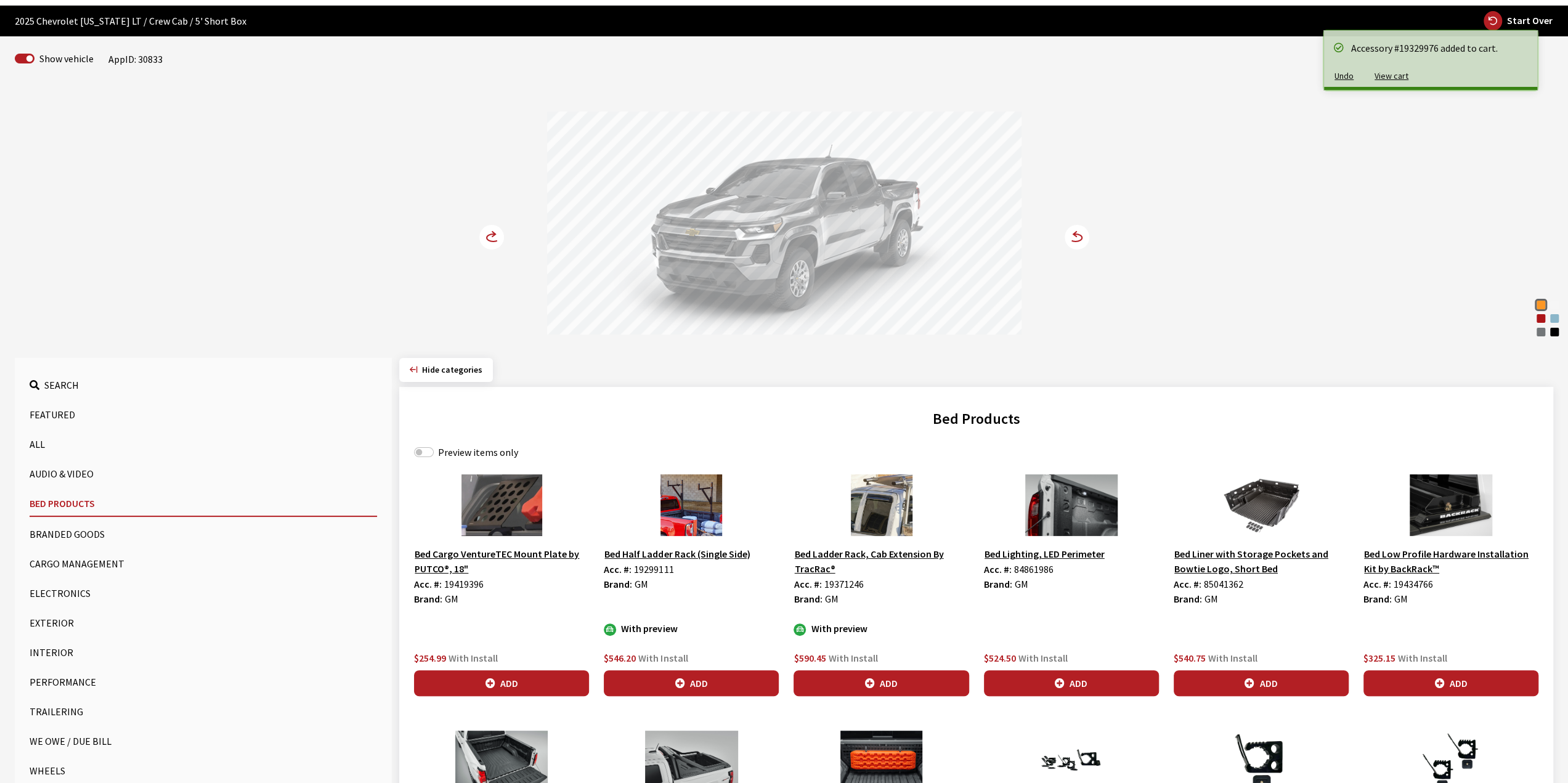
scroll to position [27, 0]
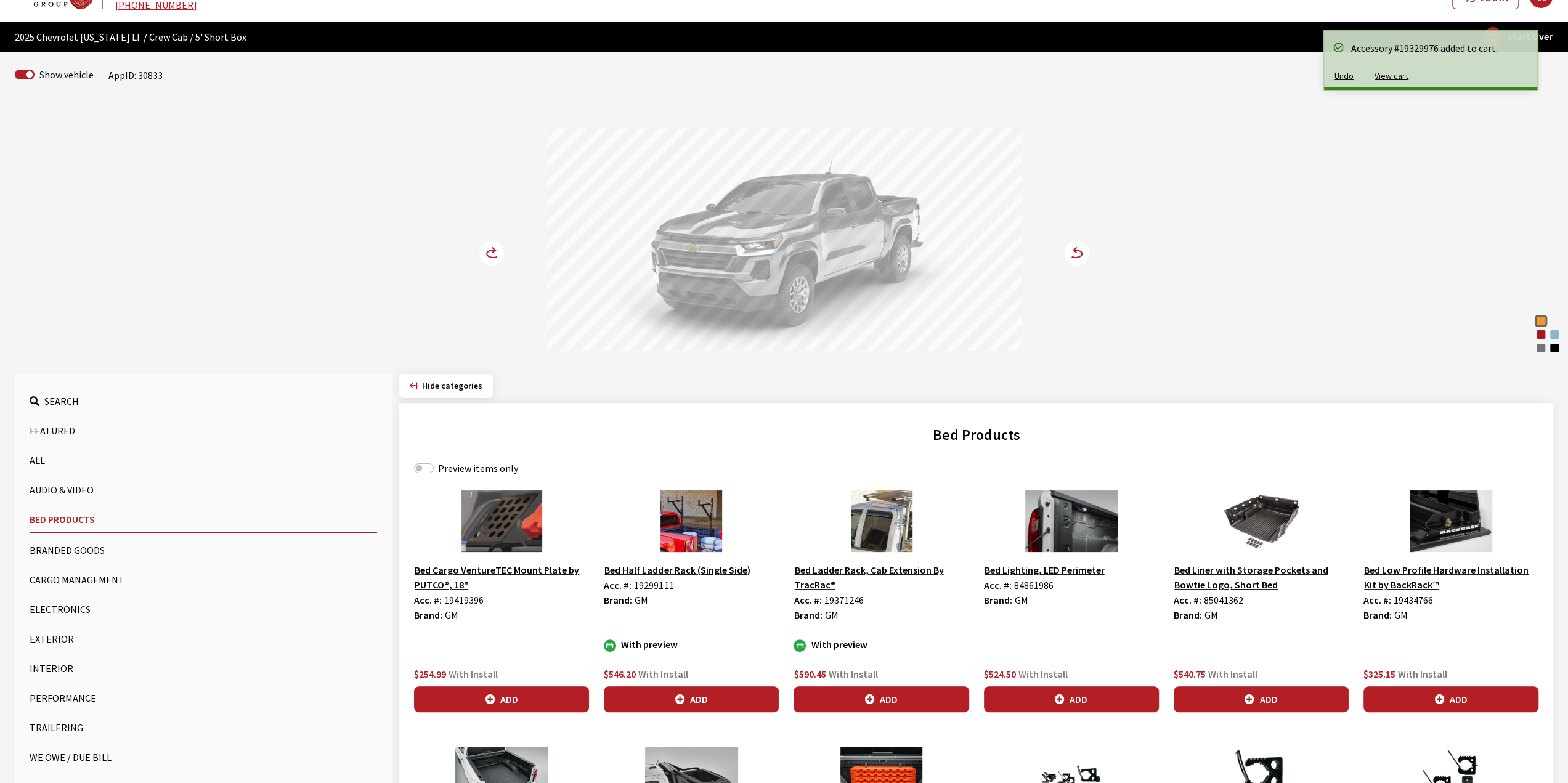
drag, startPoint x: 474, startPoint y: 252, endPoint x: 485, endPoint y: 253, distance: 11.0
click at [479, 251] on div "Sunrise Orange Summit White Radiant Red Tintcoat Snowdrift Metallic [PERSON_NAM…" at bounding box center [784, 228] width 813 height 251
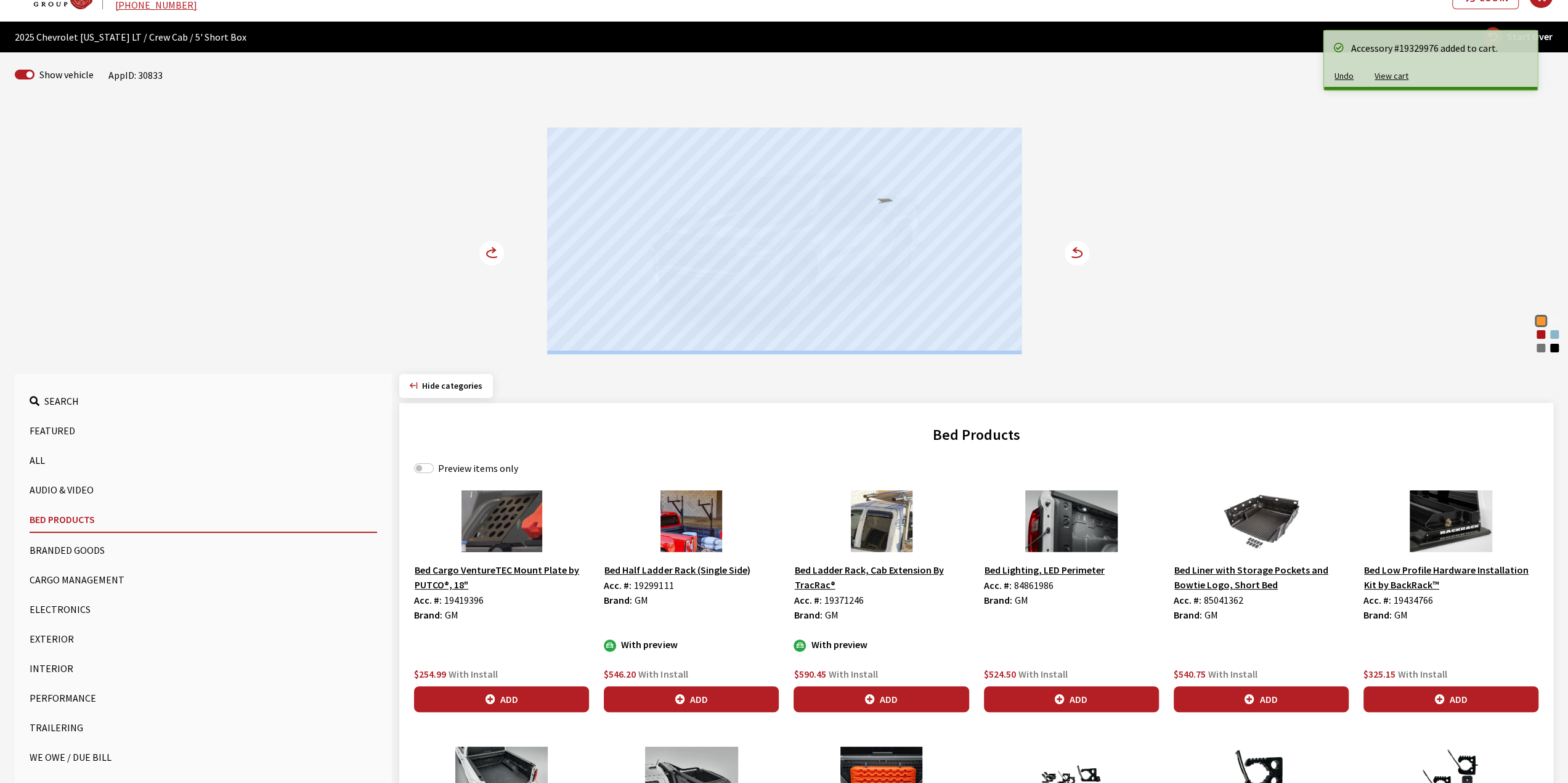
click at [485, 253] on circle at bounding box center [491, 253] width 24 height 24
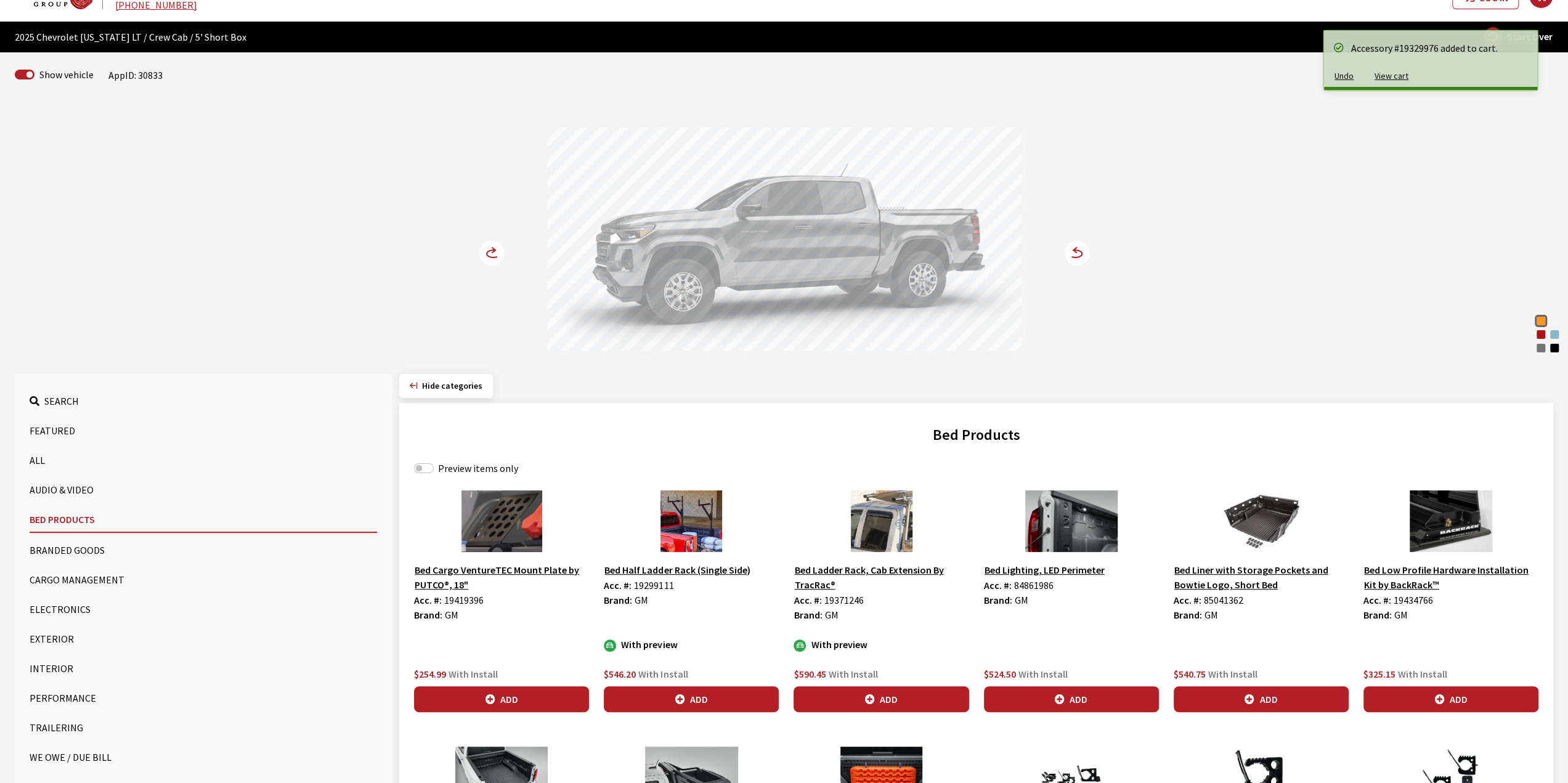
click at [485, 253] on circle at bounding box center [491, 253] width 24 height 24
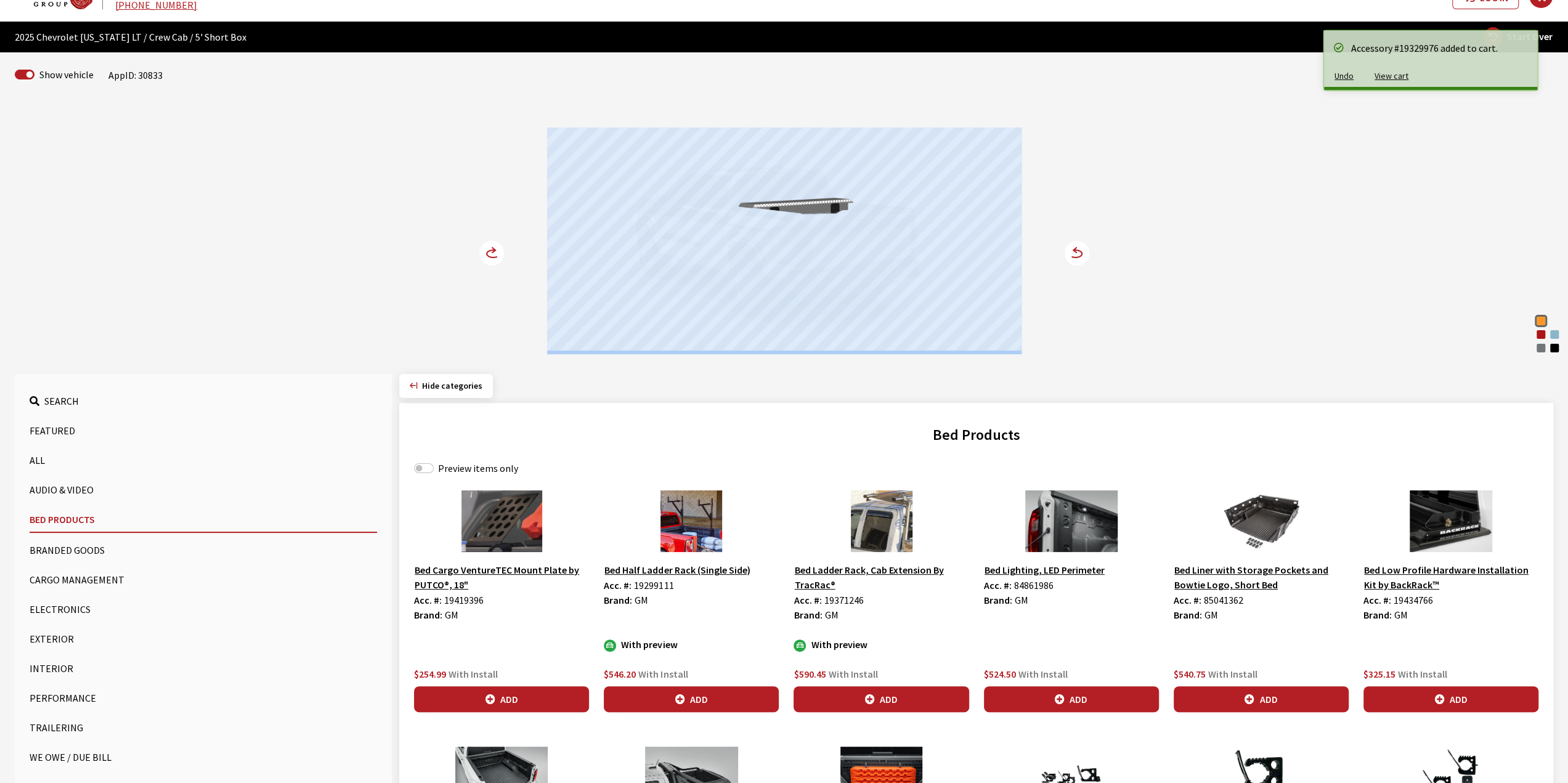
click at [521, 321] on div "Sunrise Orange Summit White Radiant Red Tintcoat Snowdrift Metallic [PERSON_NAM…" at bounding box center [784, 228] width 813 height 251
